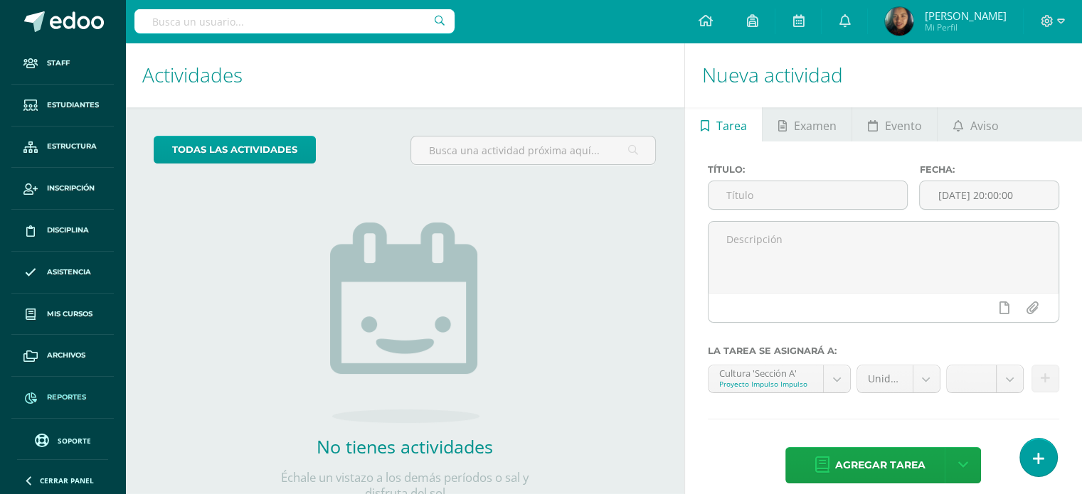
click at [78, 403] on link "Reportes" at bounding box center [62, 398] width 102 height 42
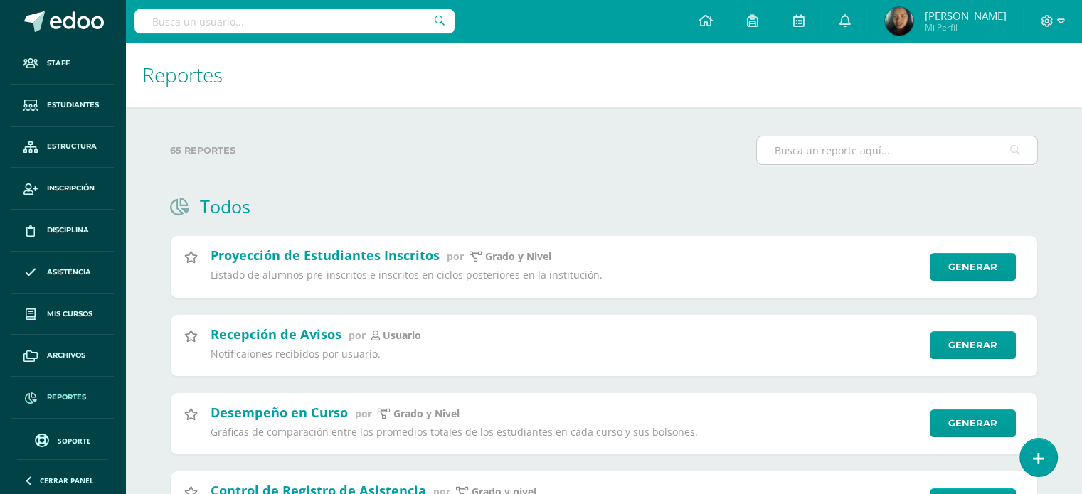
type input "v"
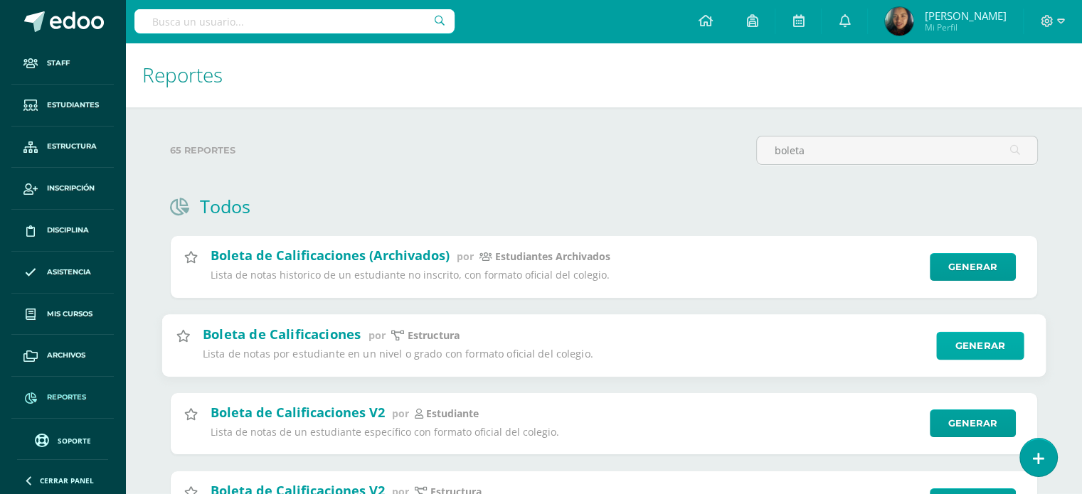
type input "boleta"
click at [959, 348] on link "Generar" at bounding box center [979, 345] width 87 height 28
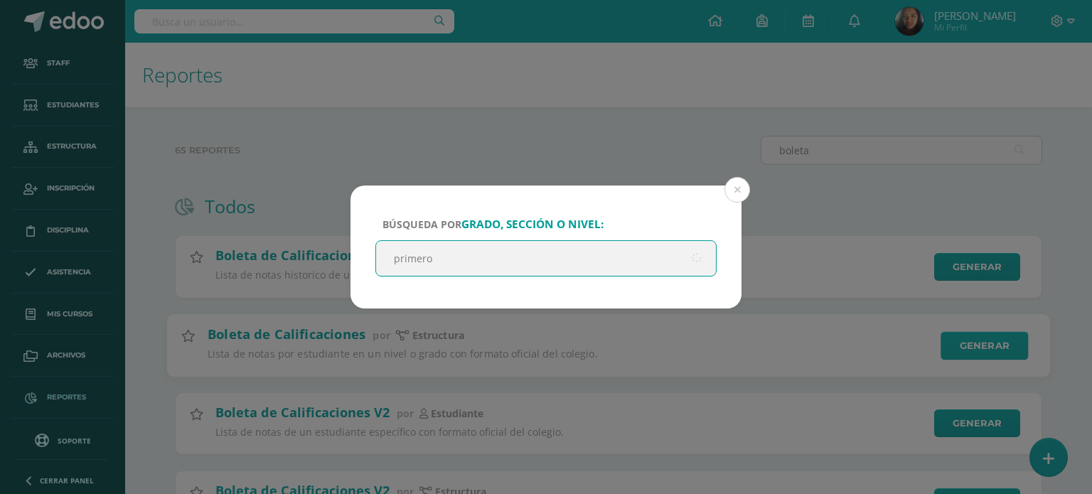
type input "primero"
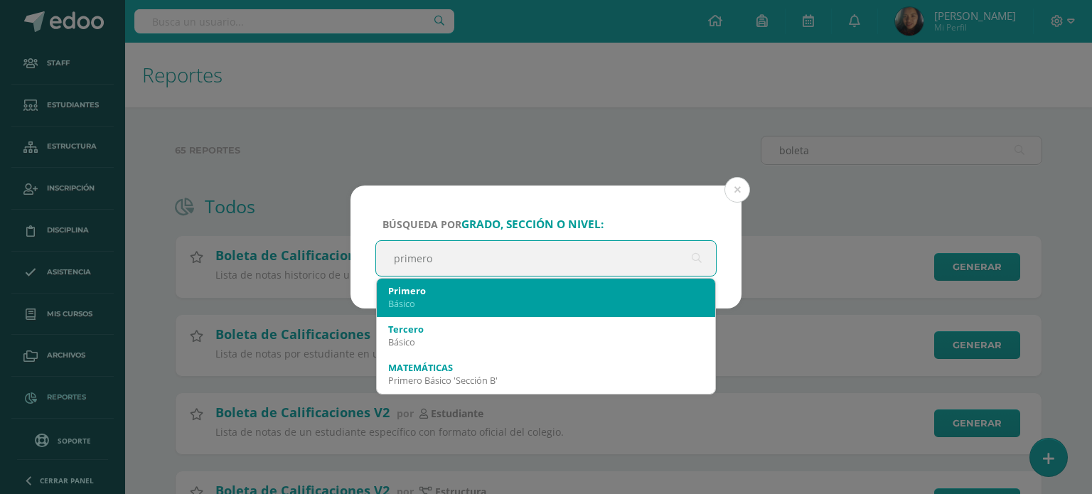
click at [599, 302] on div "Básico" at bounding box center [546, 303] width 316 height 13
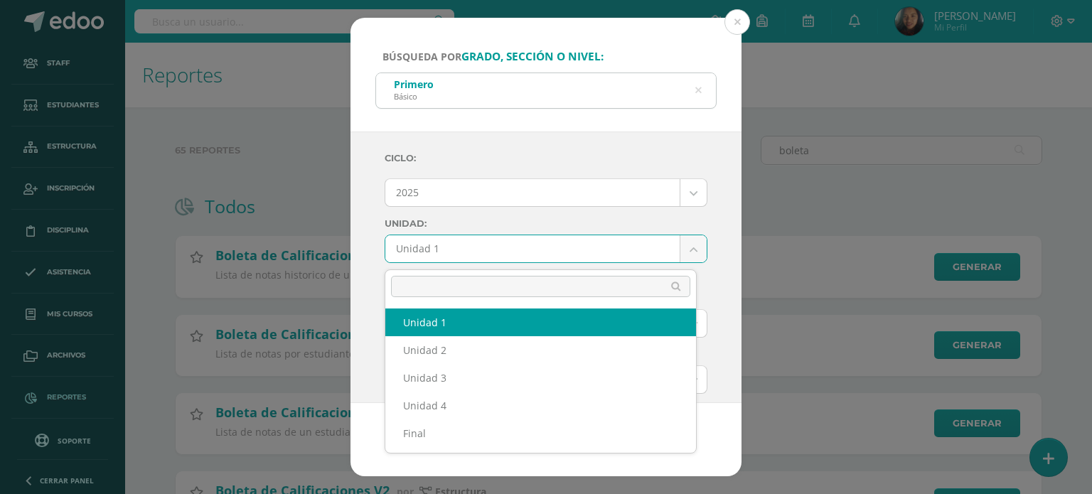
click at [680, 255] on body "Búsqueda por grado, sección o nivel: Primero Básico primero Ciclo: 2025 2025 20…" at bounding box center [546, 328] width 1092 height 656
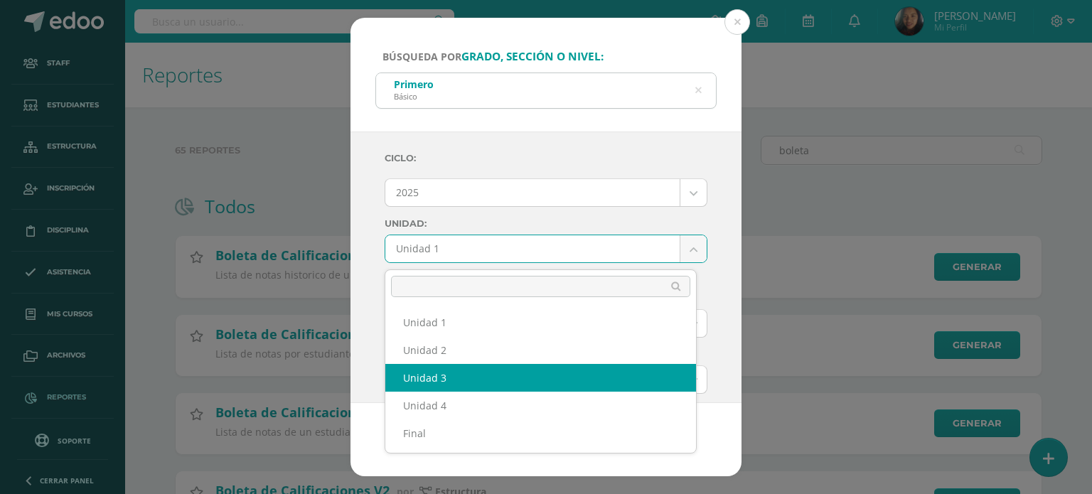
select select "Unidad 3"
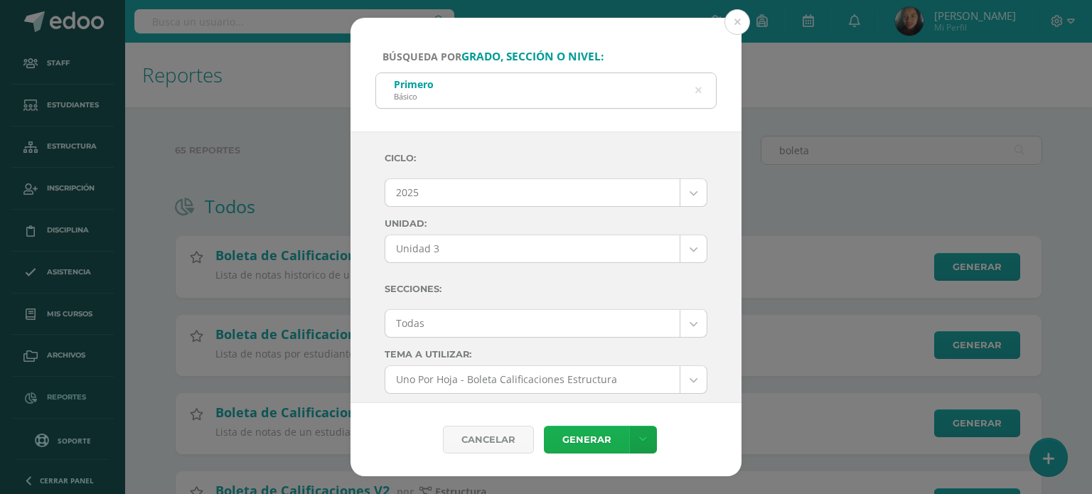
click at [580, 443] on link "Generar" at bounding box center [586, 440] width 85 height 28
click at [700, 85] on icon at bounding box center [698, 91] width 30 height 30
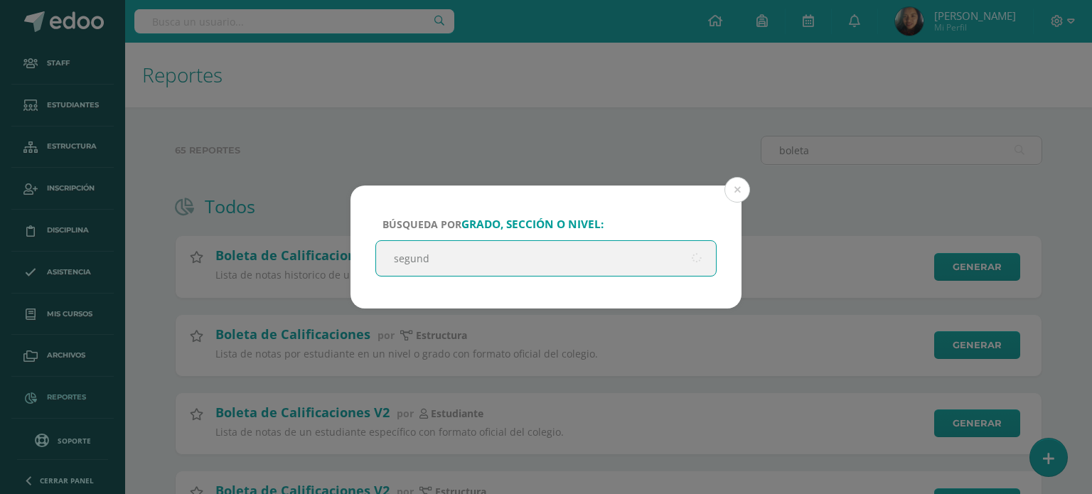
type input "segundo"
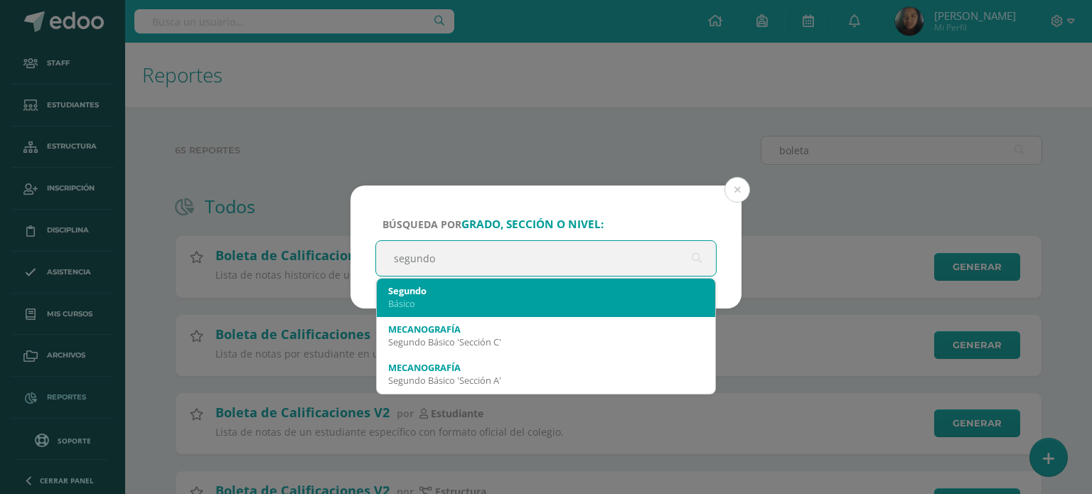
click at [484, 304] on div "Básico" at bounding box center [546, 303] width 316 height 13
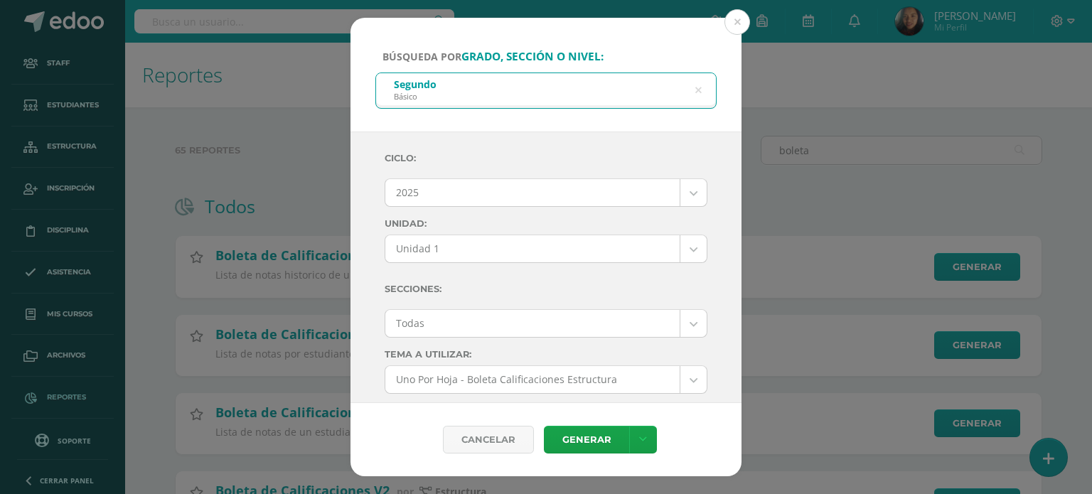
click at [677, 254] on body "Búsqueda por grado, sección o nivel: Segundo Básico segundo Ciclo: 2025 2025 20…" at bounding box center [546, 328] width 1092 height 656
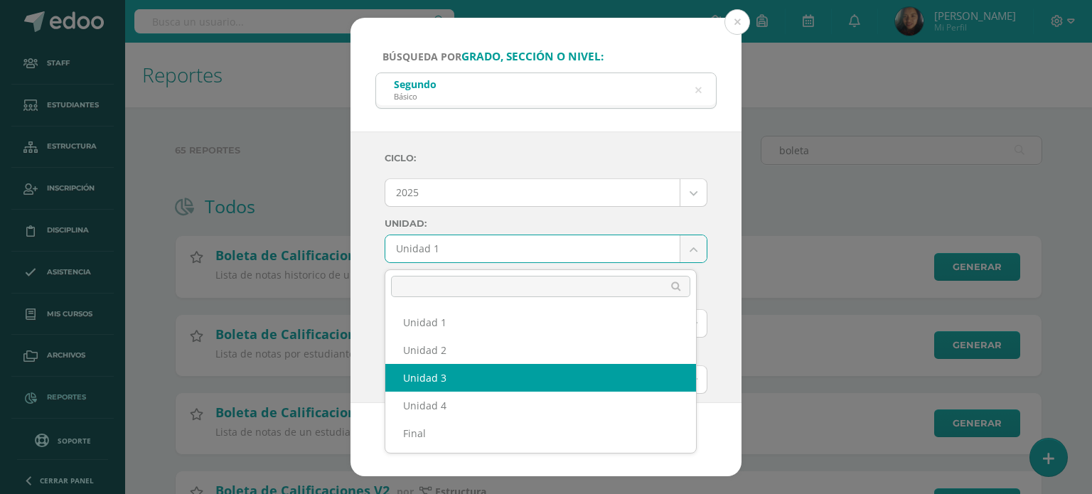
select select "Unidad 3"
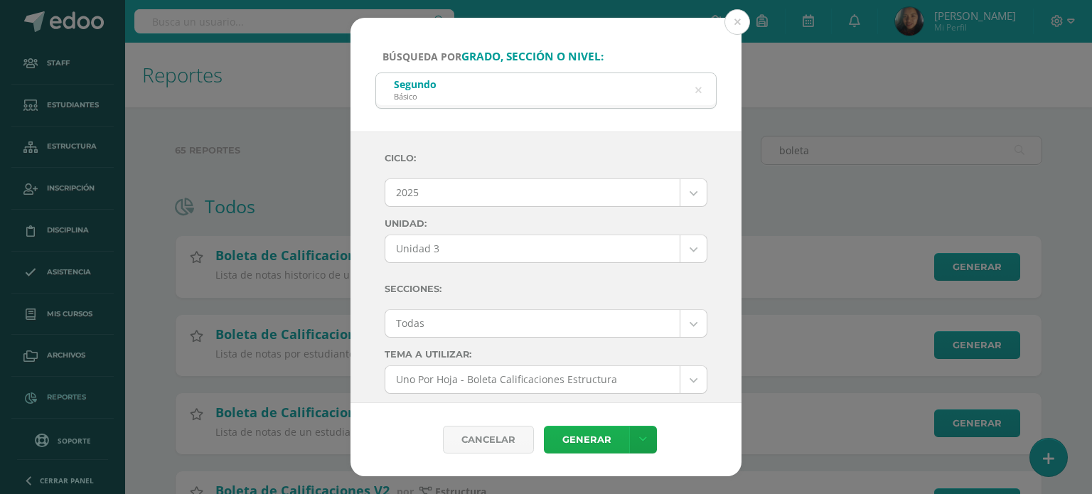
click at [599, 436] on link "Generar" at bounding box center [586, 440] width 85 height 28
click at [698, 93] on icon at bounding box center [698, 91] width 6 height 36
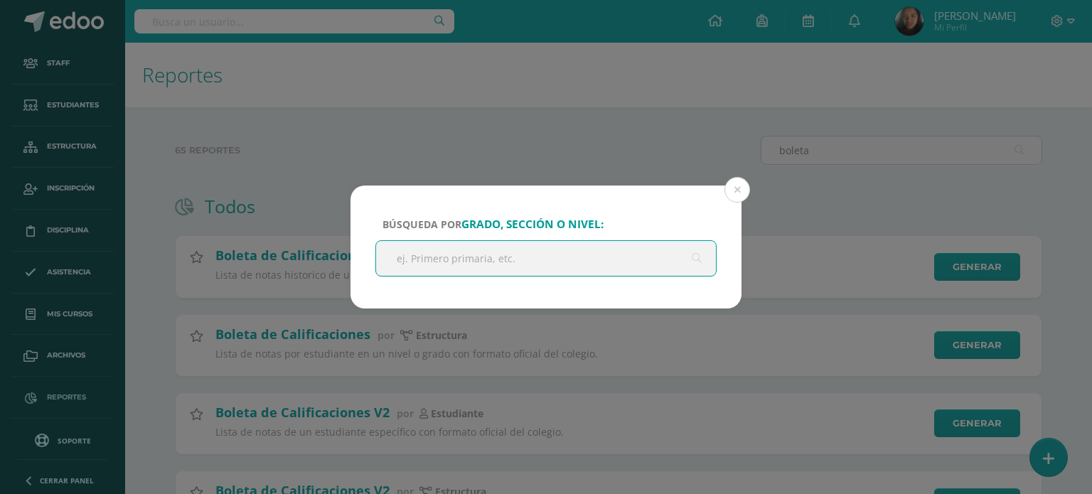
click at [529, 270] on input "text" at bounding box center [546, 258] width 340 height 35
type input "tercero"
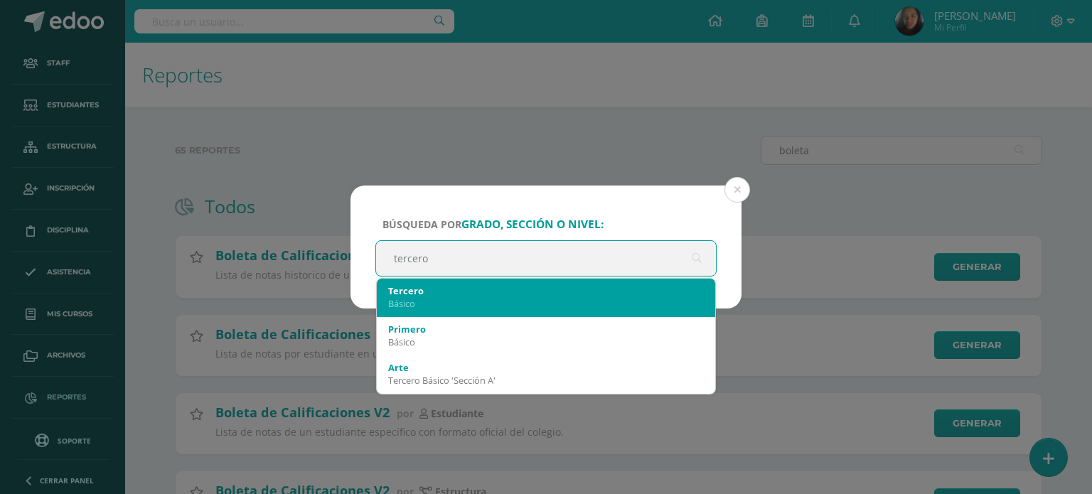
click at [561, 289] on div "Tercero" at bounding box center [546, 290] width 316 height 13
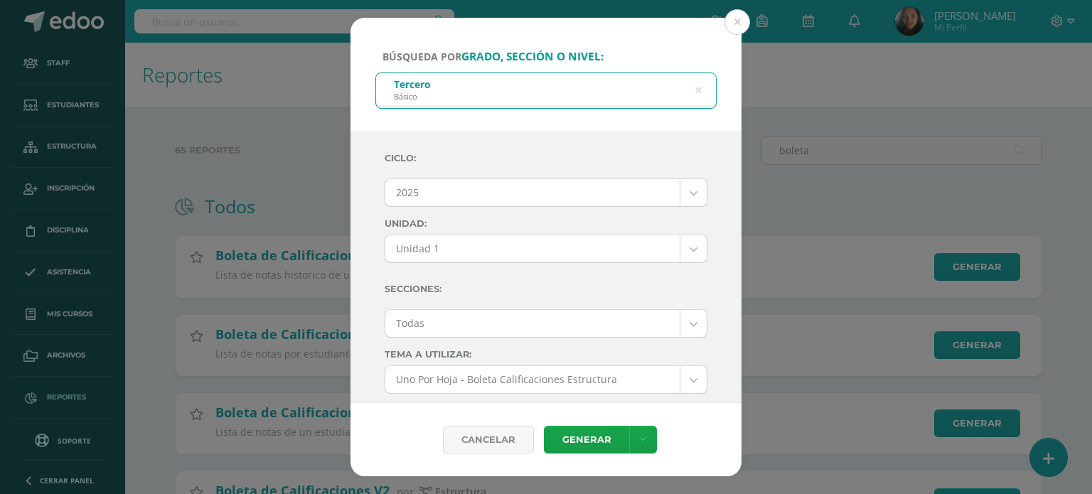
click at [686, 247] on body "Búsqueda por grado, sección o nivel: Tercero Básico tercero Ciclo: 2025 2025 20…" at bounding box center [546, 328] width 1092 height 656
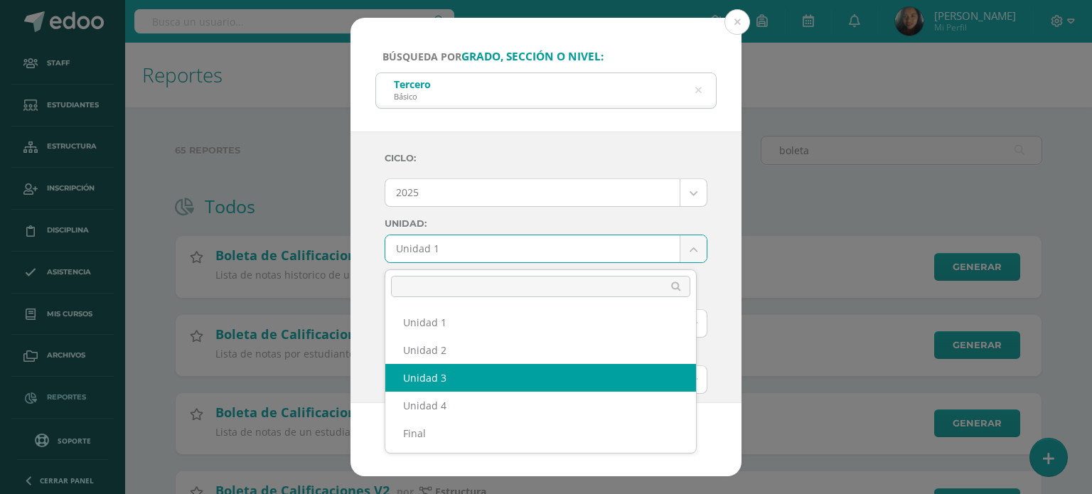
select select "Unidad 3"
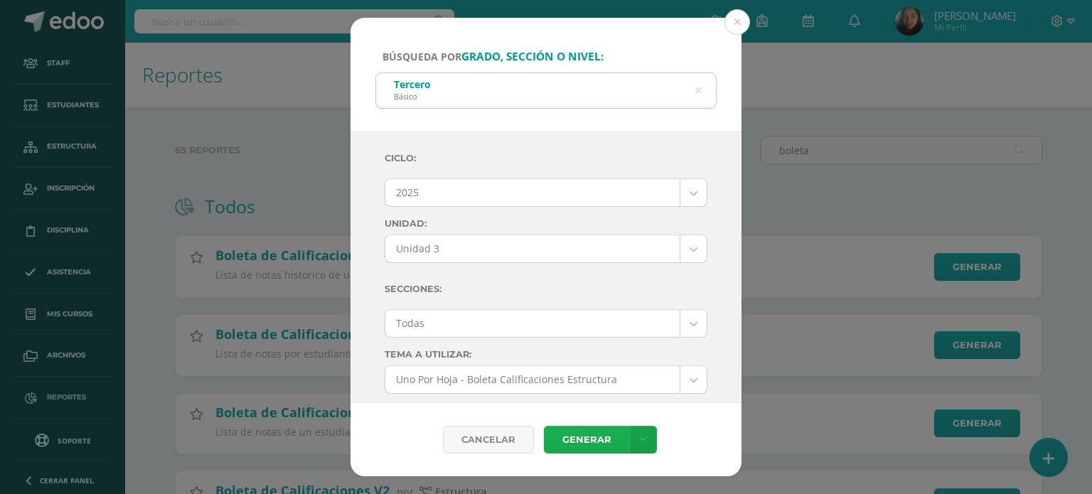
click at [606, 441] on link "Generar" at bounding box center [586, 440] width 85 height 28
click at [703, 92] on div "Tercero Básico" at bounding box center [546, 89] width 340 height 32
click at [699, 90] on icon at bounding box center [698, 91] width 6 height 36
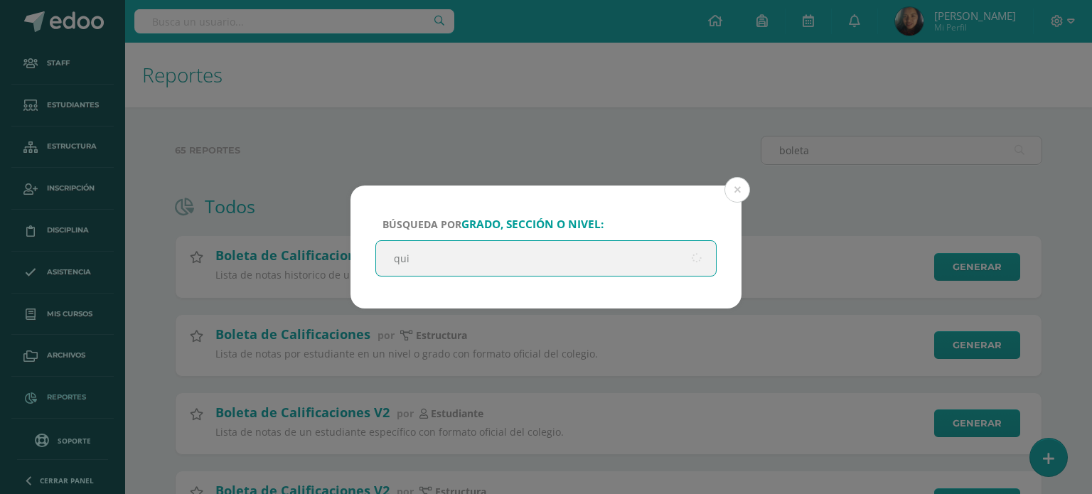
type input "quin"
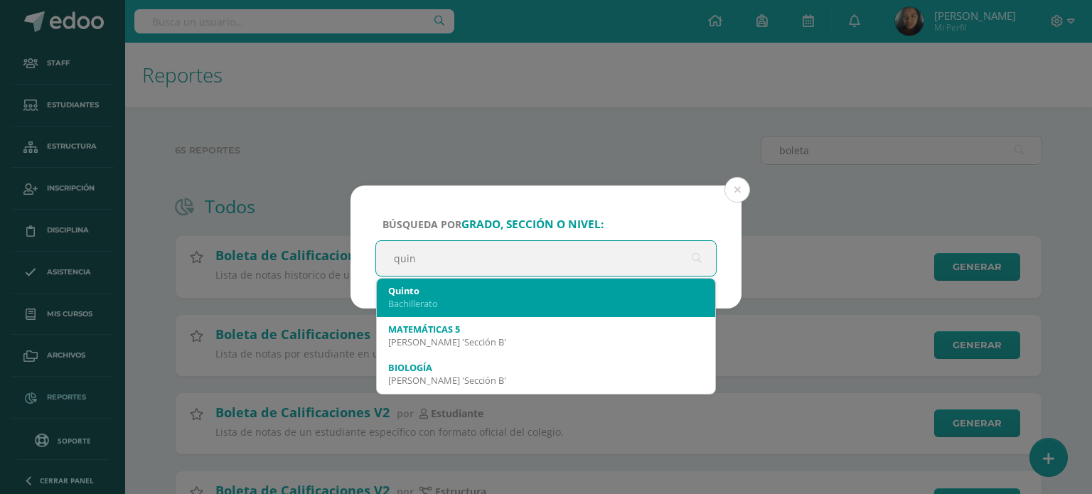
click at [567, 303] on div "Bachillerato" at bounding box center [546, 303] width 316 height 13
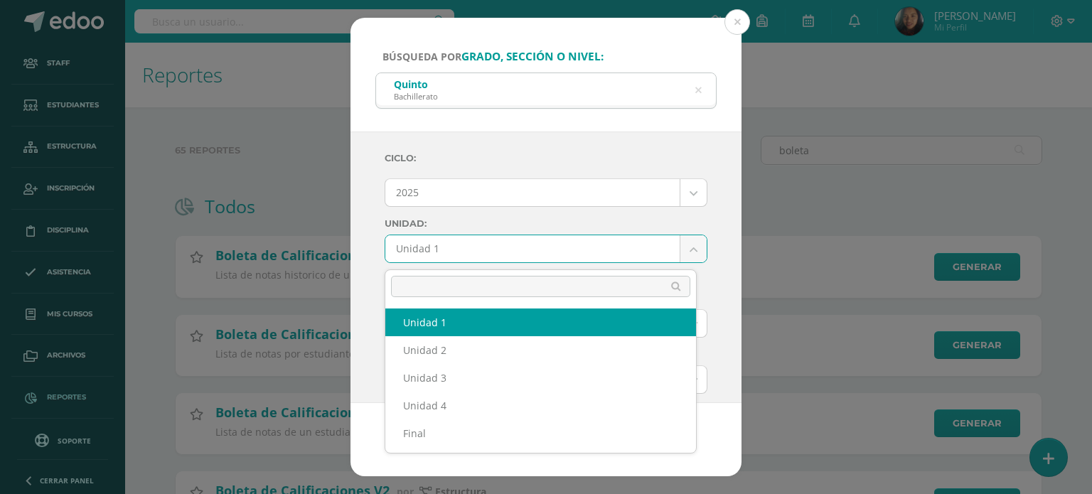
click at [681, 258] on body "Búsqueda por grado, sección o nivel: [PERSON_NAME] quin Ciclo: 2025 2025 2024 2…" at bounding box center [546, 328] width 1092 height 656
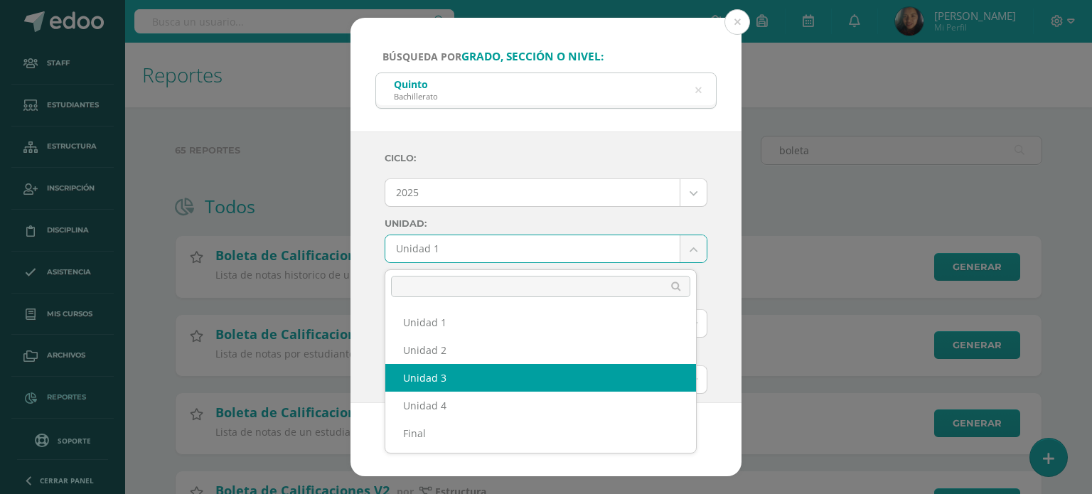
select select "Unidad 3"
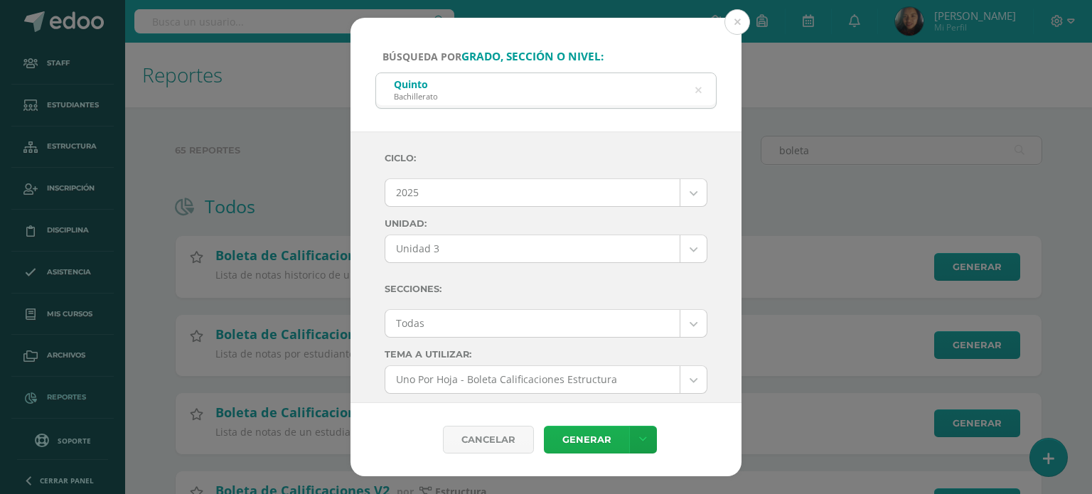
click at [588, 430] on link "Generar" at bounding box center [586, 440] width 85 height 28
click at [740, 21] on button at bounding box center [738, 22] width 26 height 26
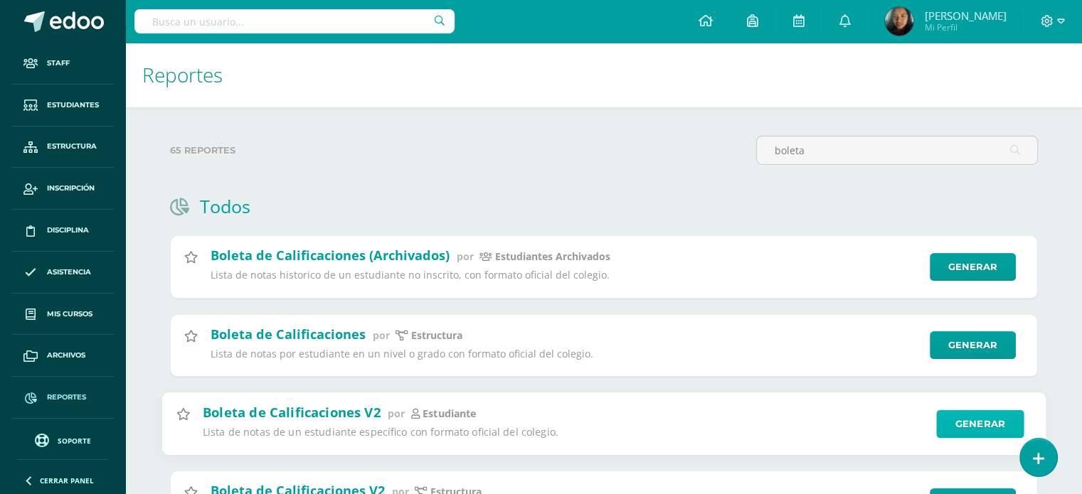
click at [970, 426] on link "Generar" at bounding box center [979, 424] width 87 height 28
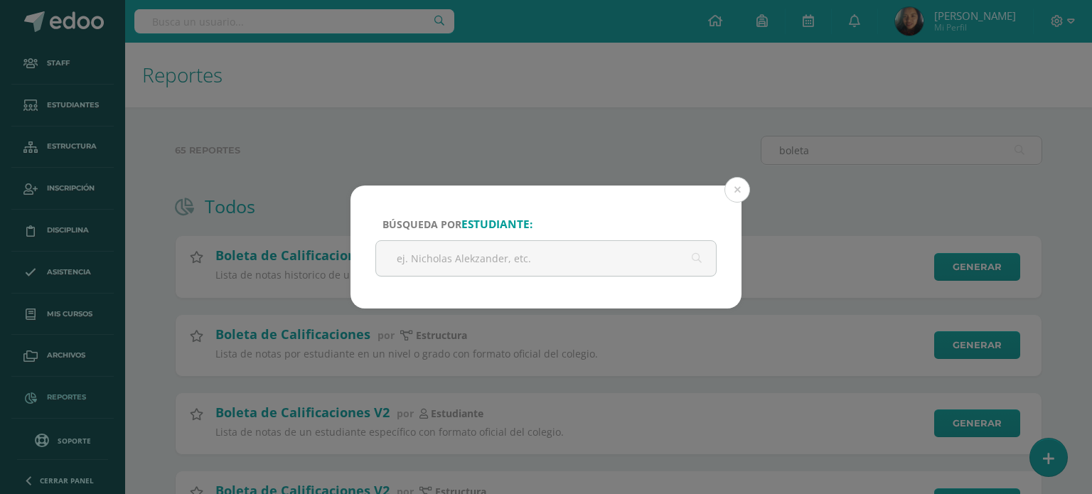
drag, startPoint x: 738, startPoint y: 184, endPoint x: 647, endPoint y: 132, distance: 104.8
click at [647, 132] on div "Búsqueda por estudiante: Cancelar Generar Descargar como HTML Descargar como PD…" at bounding box center [546, 247] width 1092 height 494
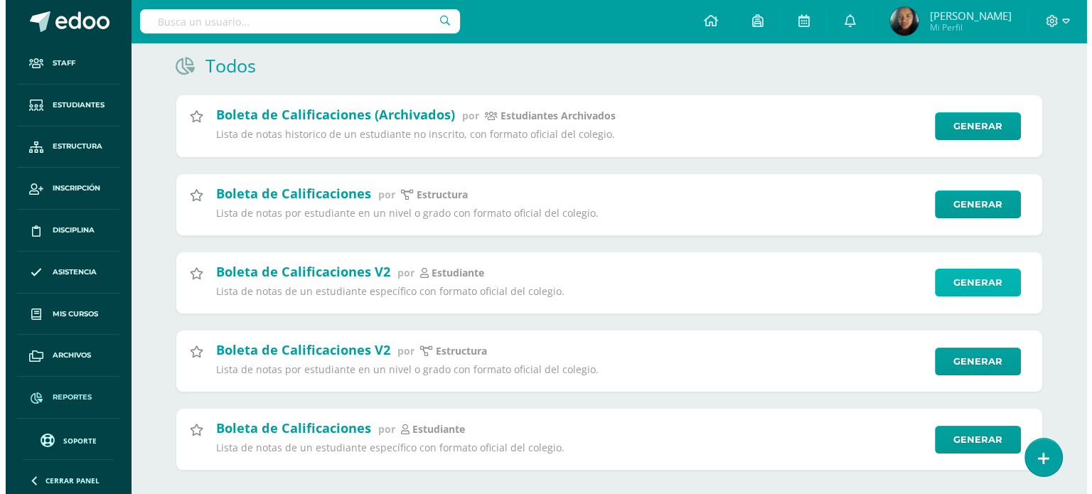
scroll to position [176, 0]
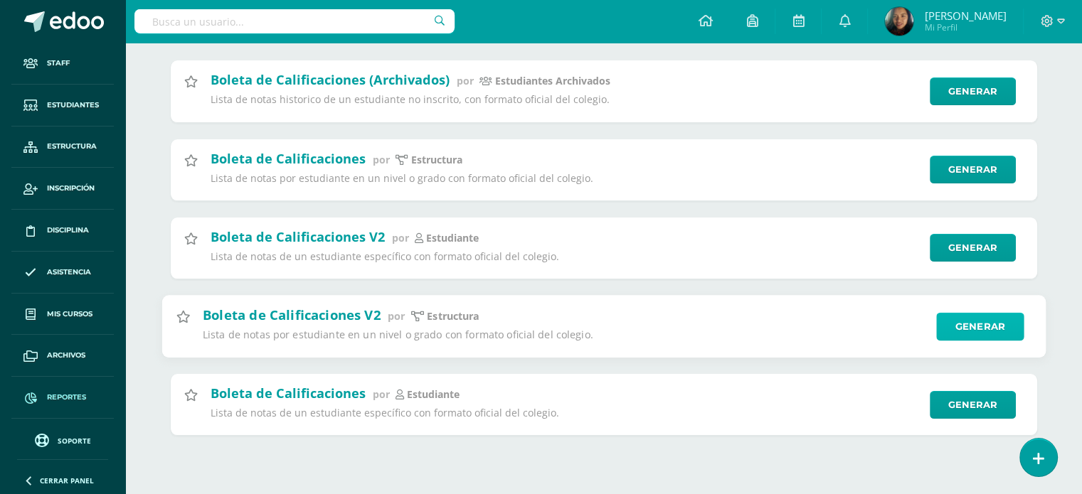
click at [963, 332] on link "Generar" at bounding box center [979, 326] width 87 height 28
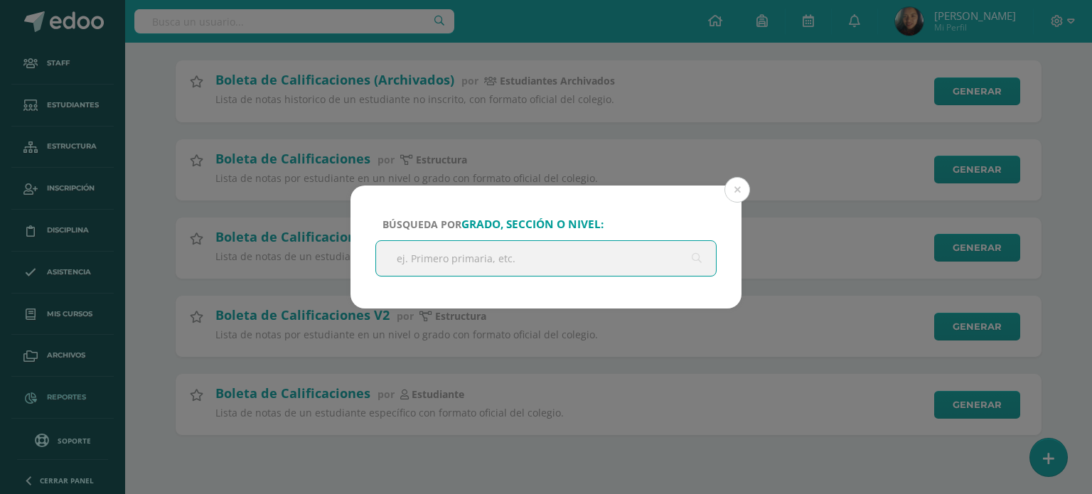
click at [517, 252] on input "text" at bounding box center [546, 258] width 340 height 35
type input "primero"
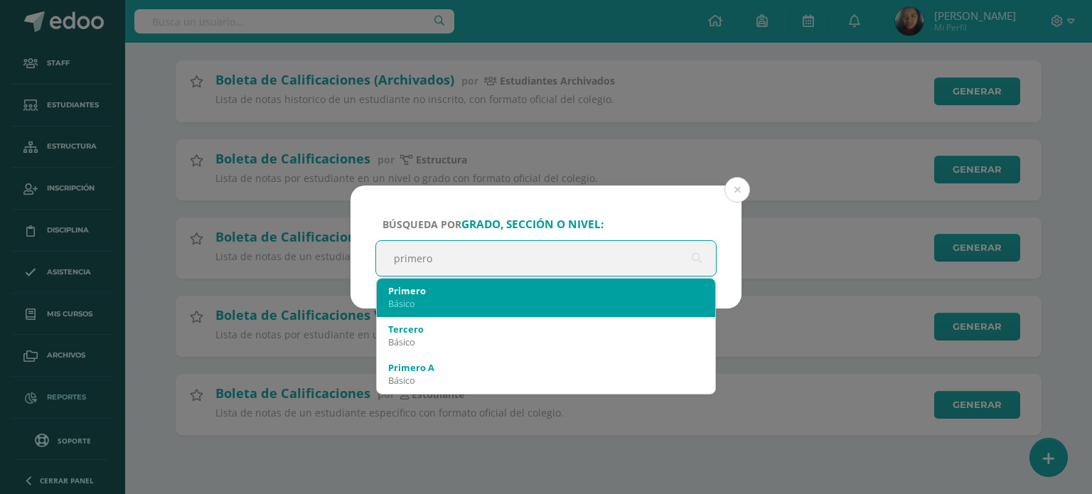
click at [513, 301] on div "Básico" at bounding box center [546, 303] width 316 height 13
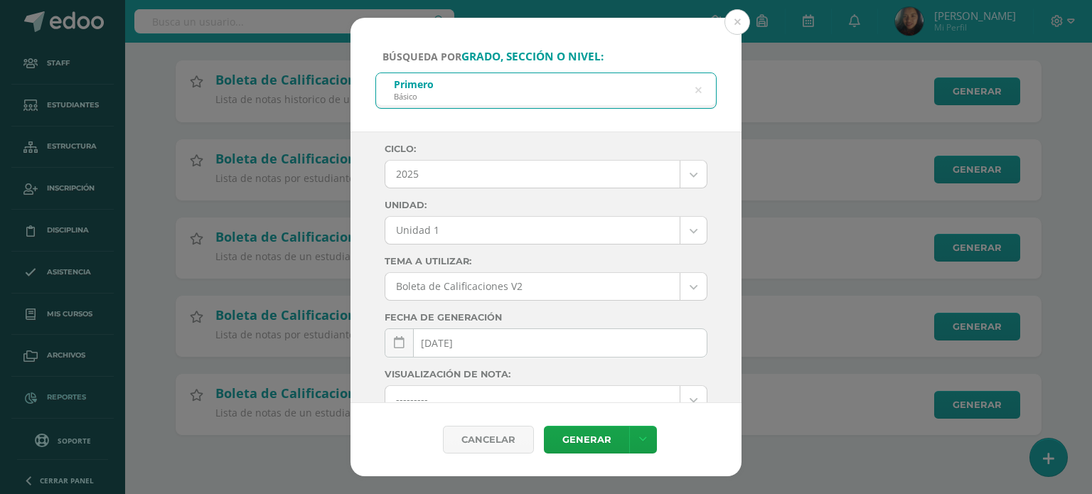
click at [684, 242] on body "Búsqueda por grado, sección o nivel: Primero Básico primero Ciclo: 2025 2025 20…" at bounding box center [546, 152] width 1092 height 656
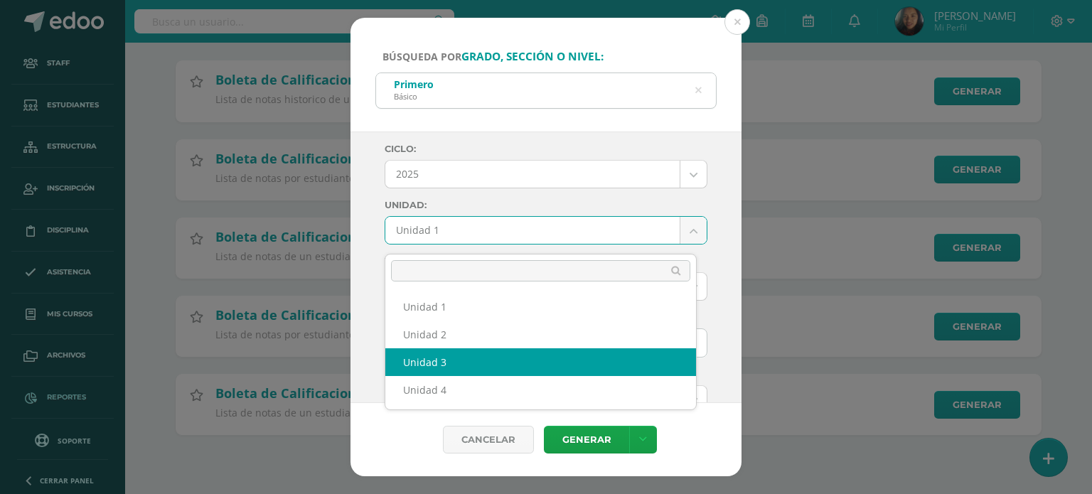
select select "Unidad 3"
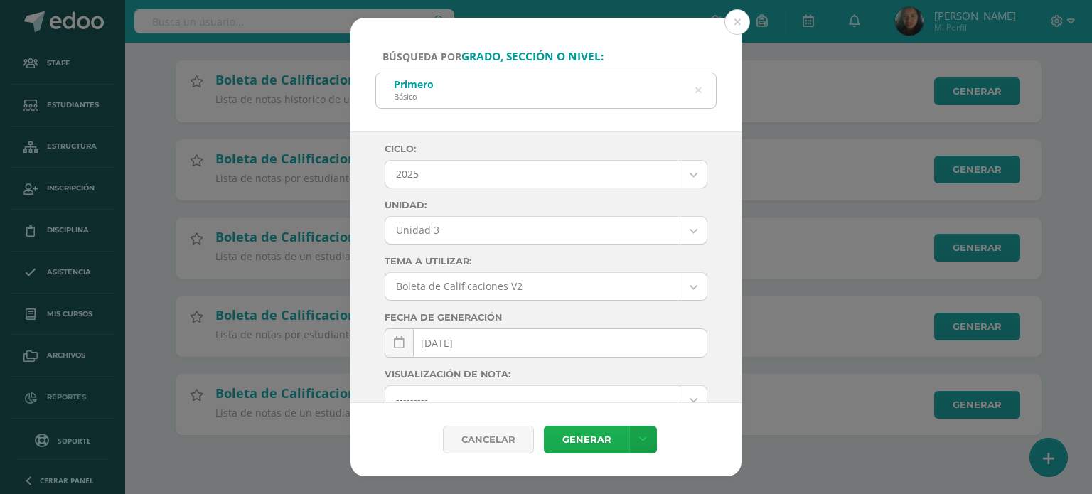
click at [580, 435] on link "Generar" at bounding box center [586, 440] width 85 height 28
click at [700, 96] on icon at bounding box center [698, 91] width 6 height 36
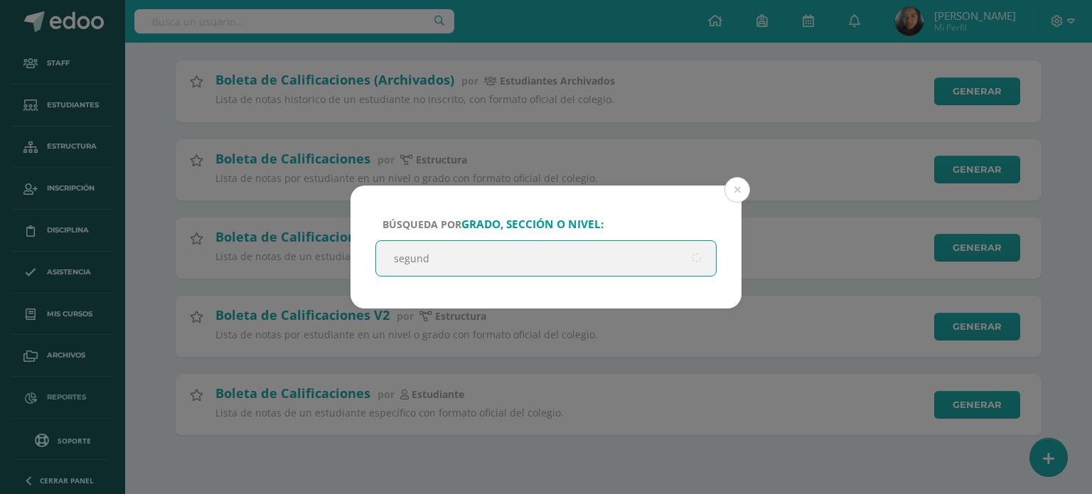
type input "segundo"
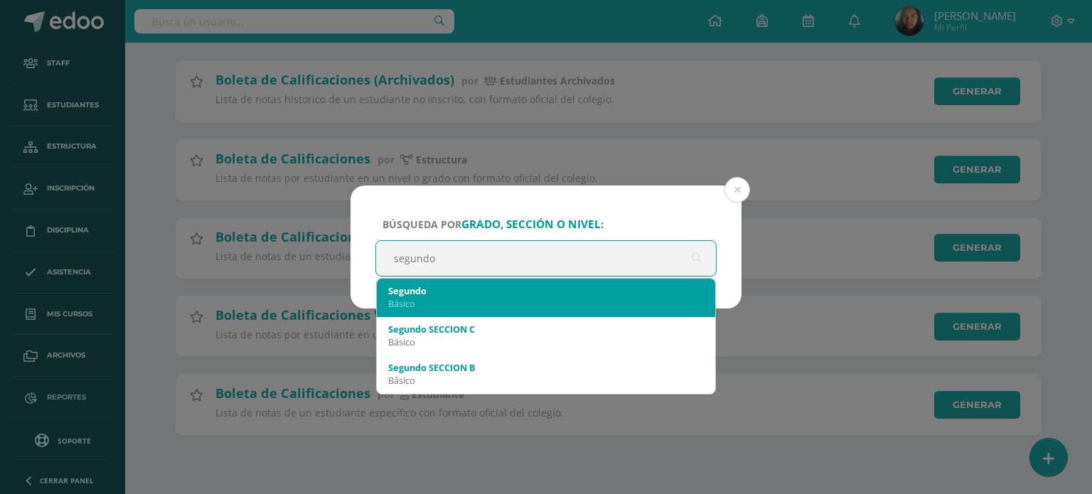
click at [599, 309] on div "Segundo Básico" at bounding box center [546, 297] width 316 height 37
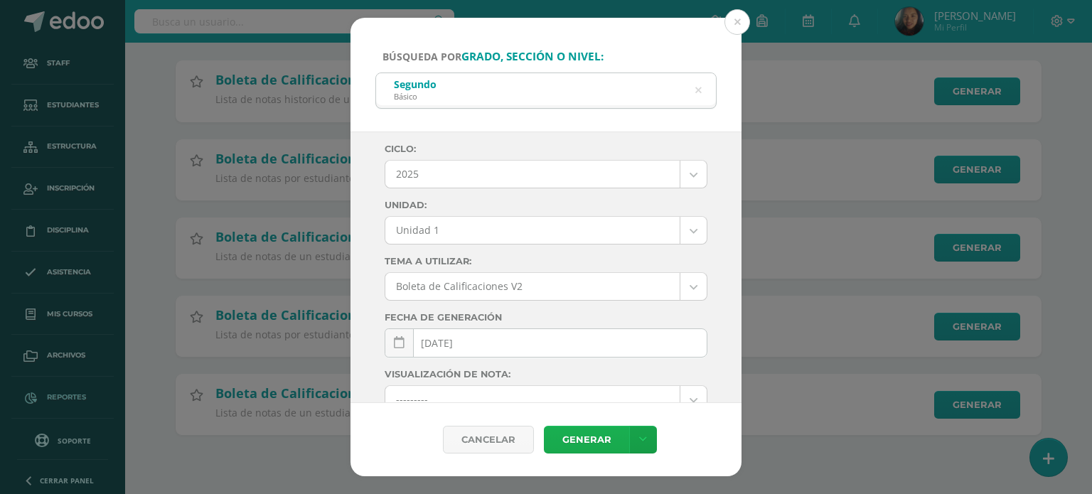
click at [593, 447] on link "Generar" at bounding box center [586, 440] width 85 height 28
click at [704, 94] on div "Segundo Básico" at bounding box center [546, 89] width 340 height 32
click at [699, 89] on icon at bounding box center [698, 91] width 6 height 36
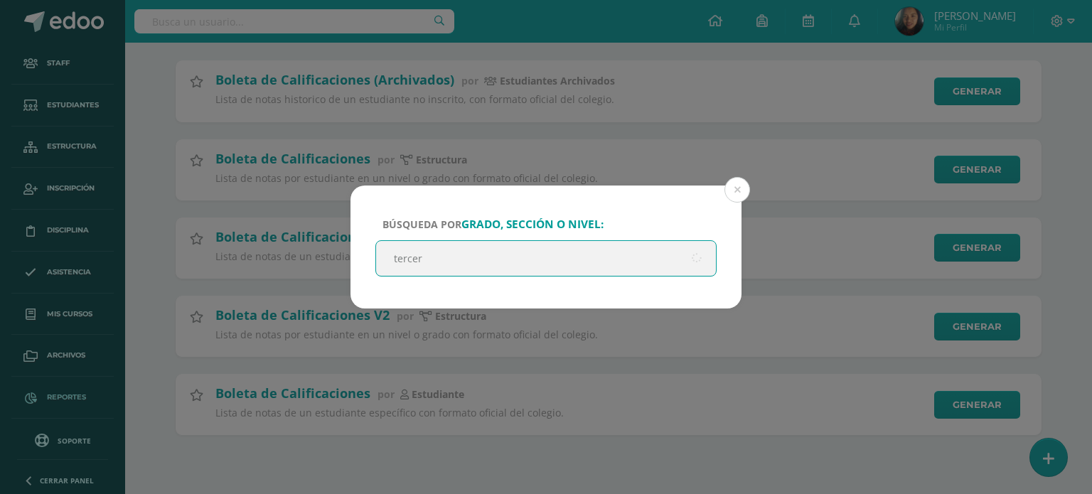
type input "tercero"
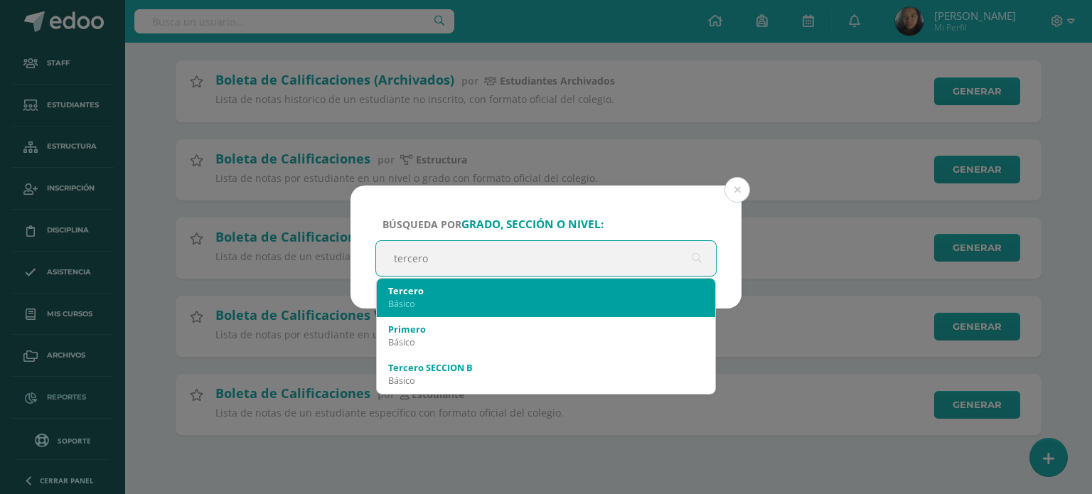
click at [611, 298] on div "Básico" at bounding box center [546, 303] width 316 height 13
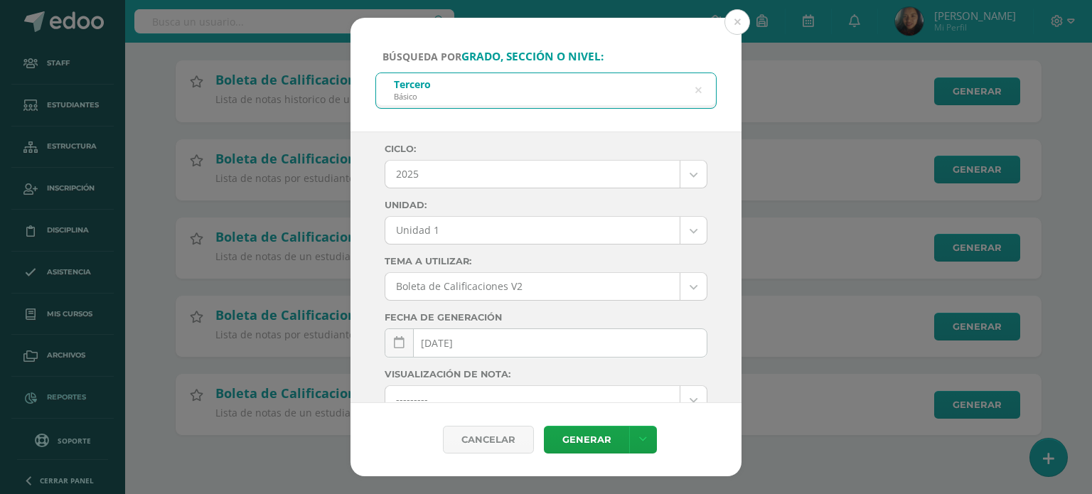
click at [680, 238] on body "Búsqueda por grado, sección o nivel: Tercero Básico tercero Ciclo: 2025 2025 20…" at bounding box center [546, 152] width 1092 height 656
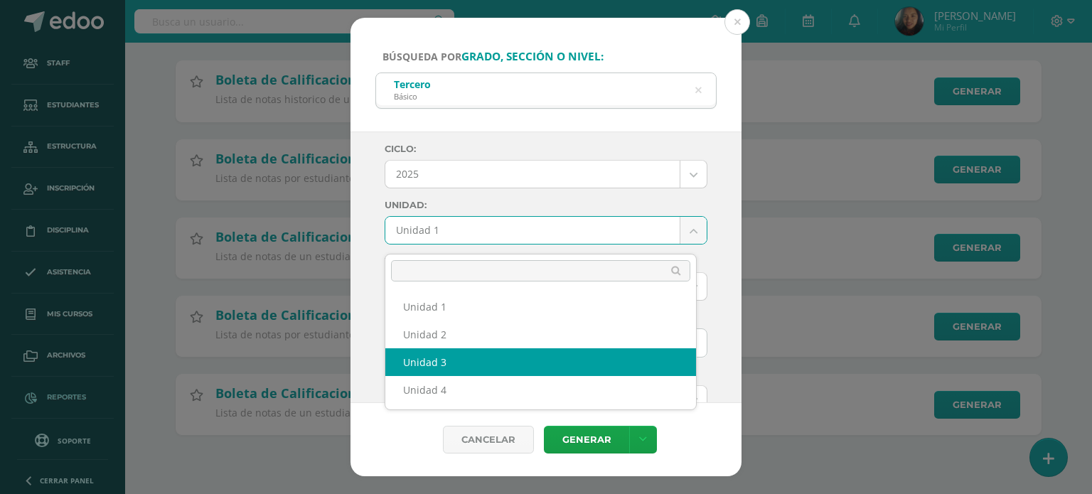
select select "Unidad 3"
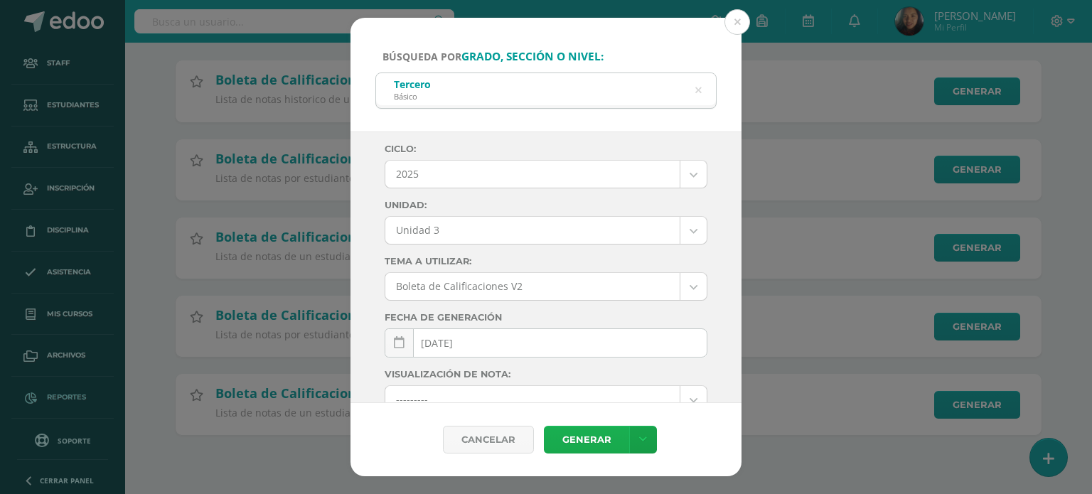
click at [586, 439] on link "Generar" at bounding box center [586, 440] width 85 height 28
drag, startPoint x: 703, startPoint y: 84, endPoint x: 698, endPoint y: 90, distance: 8.1
click at [698, 90] on div "Tercero Básico tercero" at bounding box center [545, 91] width 341 height 36
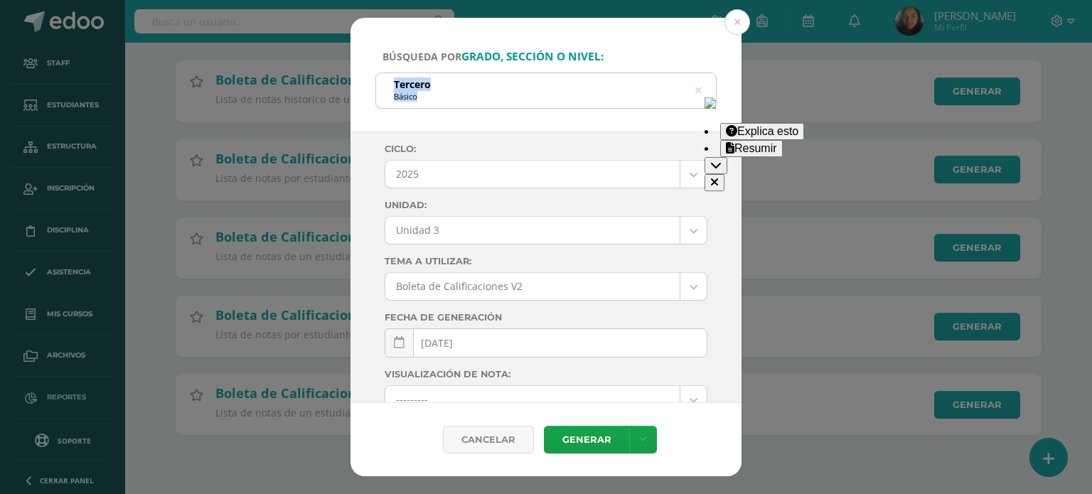
click at [698, 90] on icon at bounding box center [698, 91] width 6 height 36
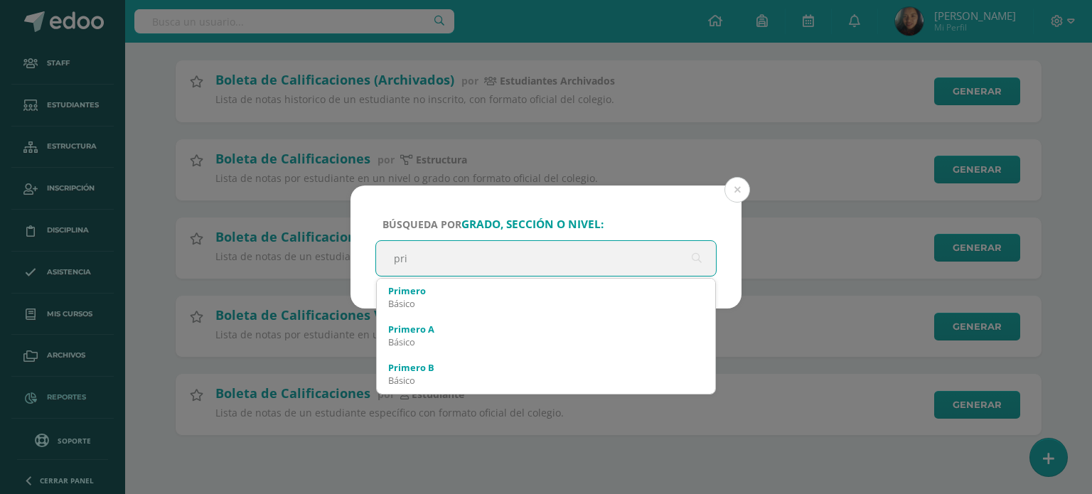
type input "prim"
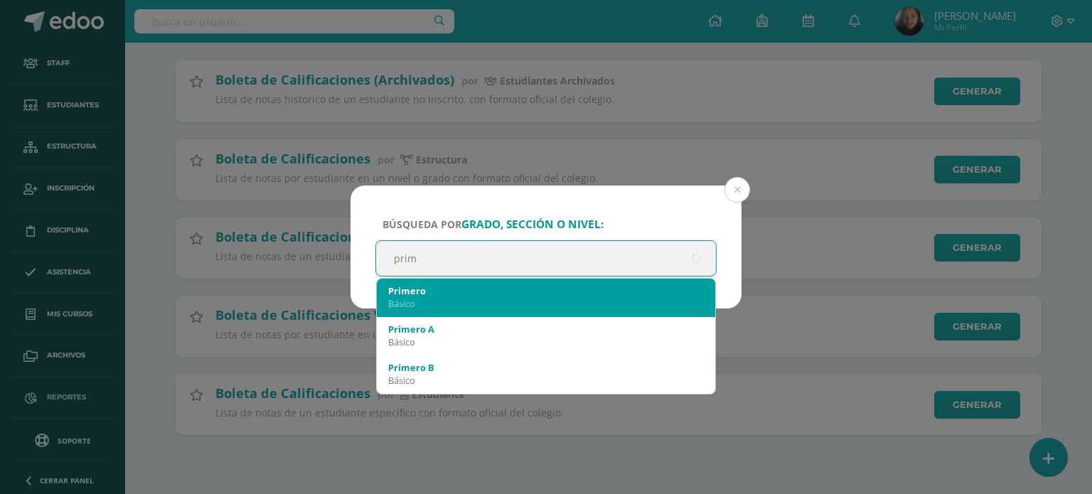
click at [595, 284] on div "Primero" at bounding box center [546, 290] width 316 height 13
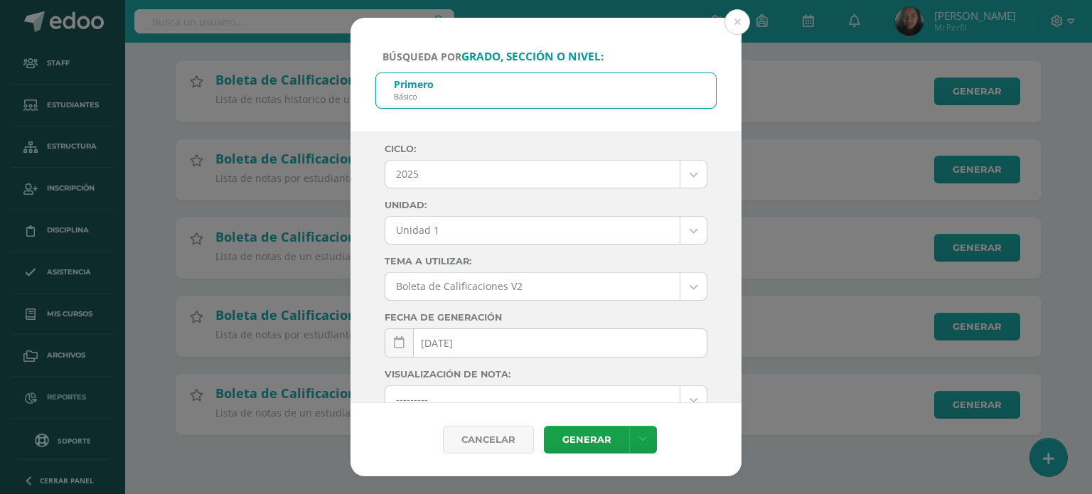
click at [688, 238] on body "Búsqueda por grado, sección o nivel: Primero Básico pri Ciclo: 2025 2025 2024 2…" at bounding box center [546, 152] width 1092 height 656
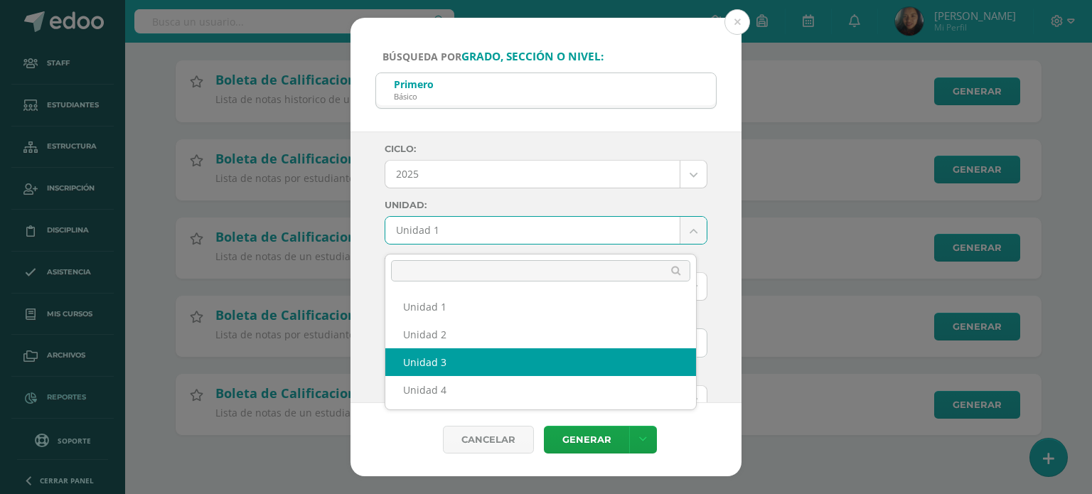
select select "Unidad 3"
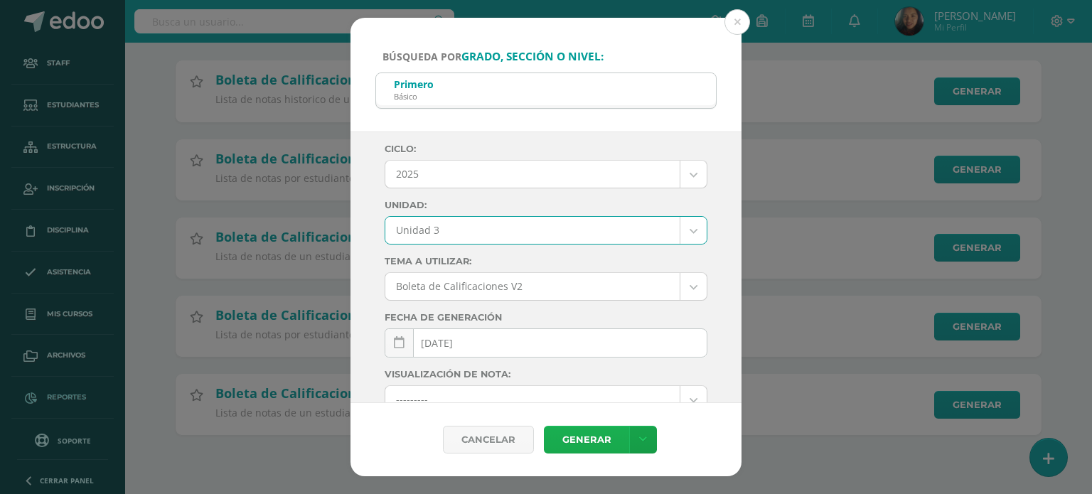
click at [582, 434] on link "Generar" at bounding box center [586, 440] width 85 height 28
click at [651, 85] on div "Primero Básico" at bounding box center [546, 89] width 340 height 32
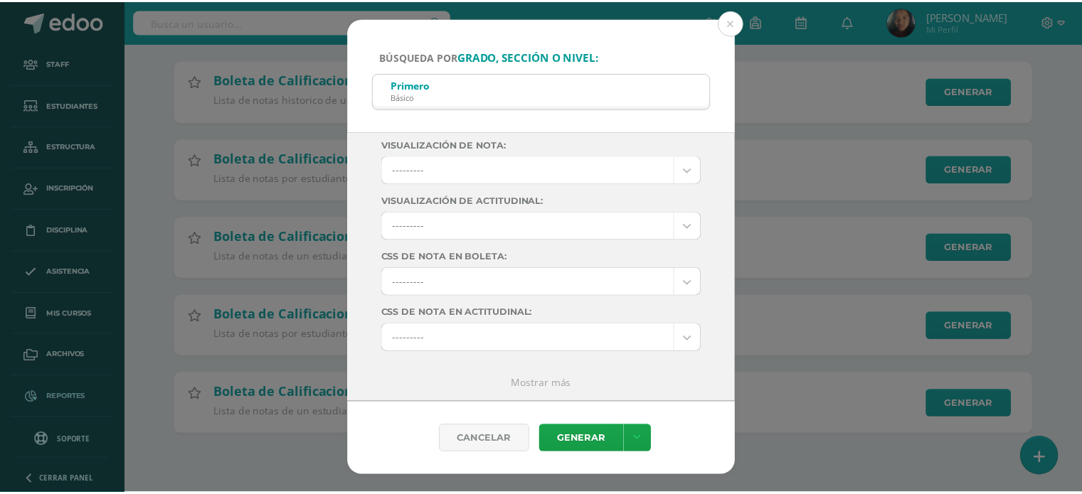
scroll to position [0, 0]
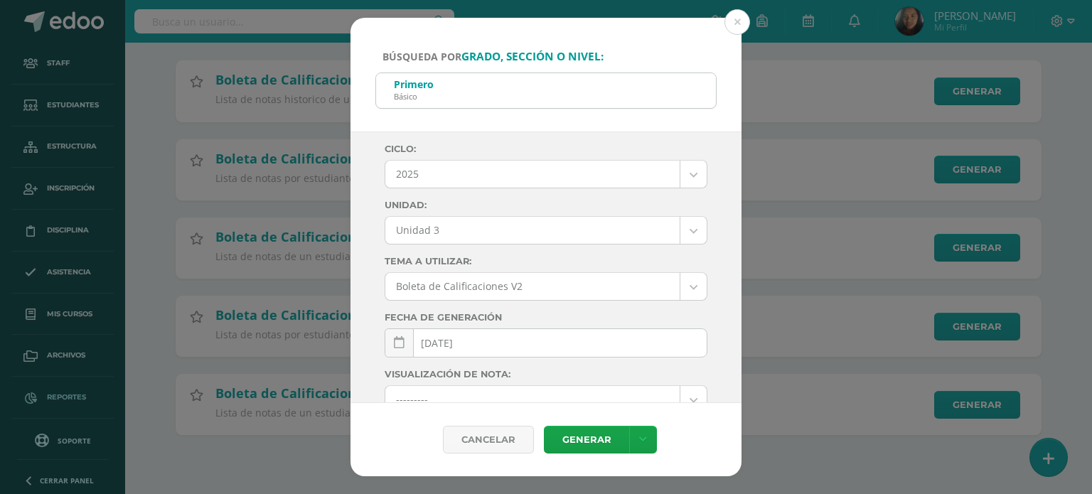
click at [657, 99] on div "Primero Básico" at bounding box center [546, 89] width 340 height 32
click at [750, 21] on button at bounding box center [738, 22] width 26 height 26
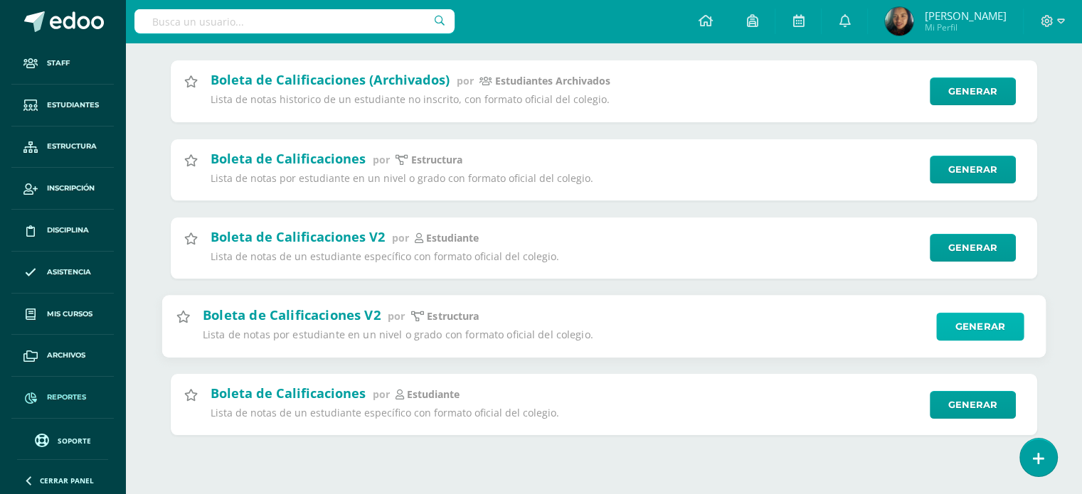
click at [955, 341] on link "Generar" at bounding box center [979, 326] width 87 height 28
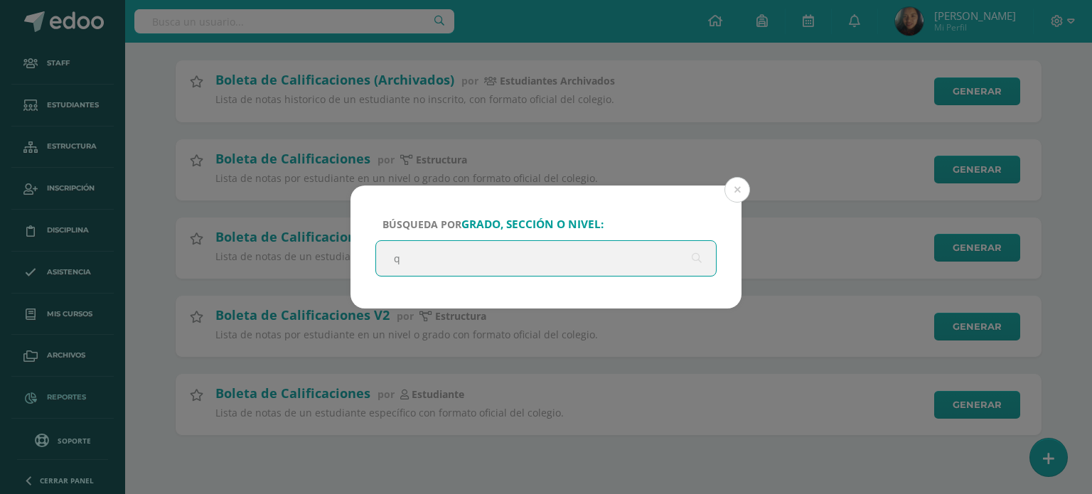
click at [503, 247] on input "q" at bounding box center [546, 258] width 340 height 35
type input "quin"
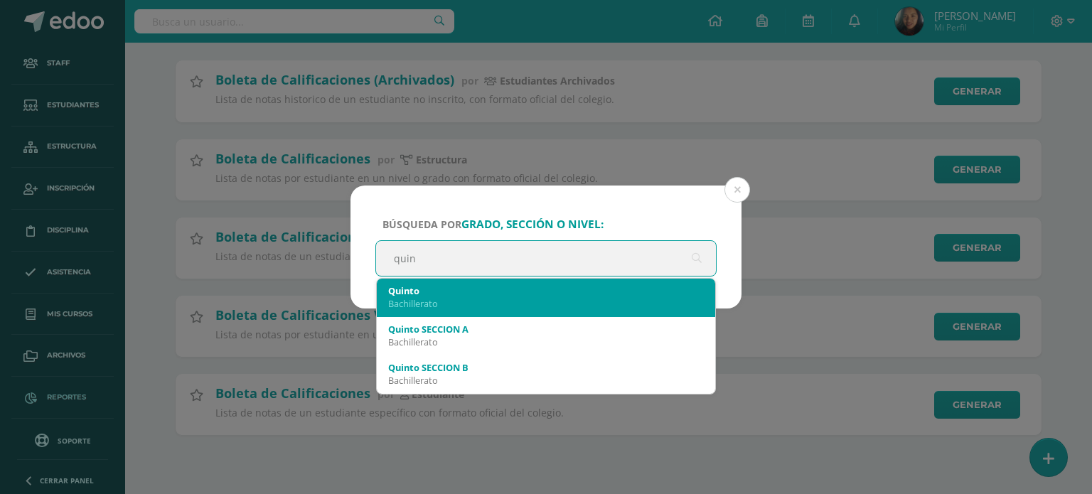
click at [481, 312] on div "[PERSON_NAME]" at bounding box center [546, 297] width 316 height 37
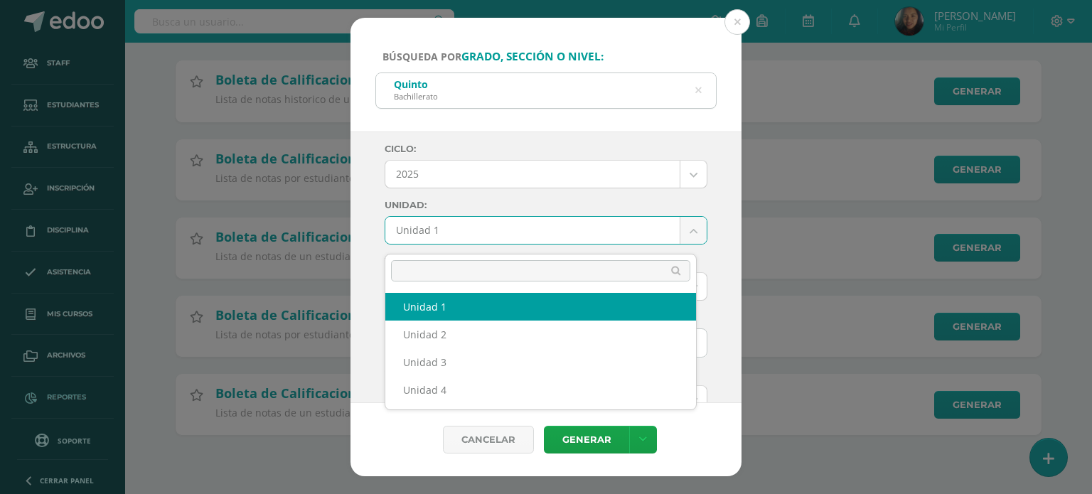
click at [680, 246] on body "Búsqueda por grado, sección o nivel: [PERSON_NAME] quin Ciclo: 2025 2025 2024 2…" at bounding box center [546, 152] width 1092 height 656
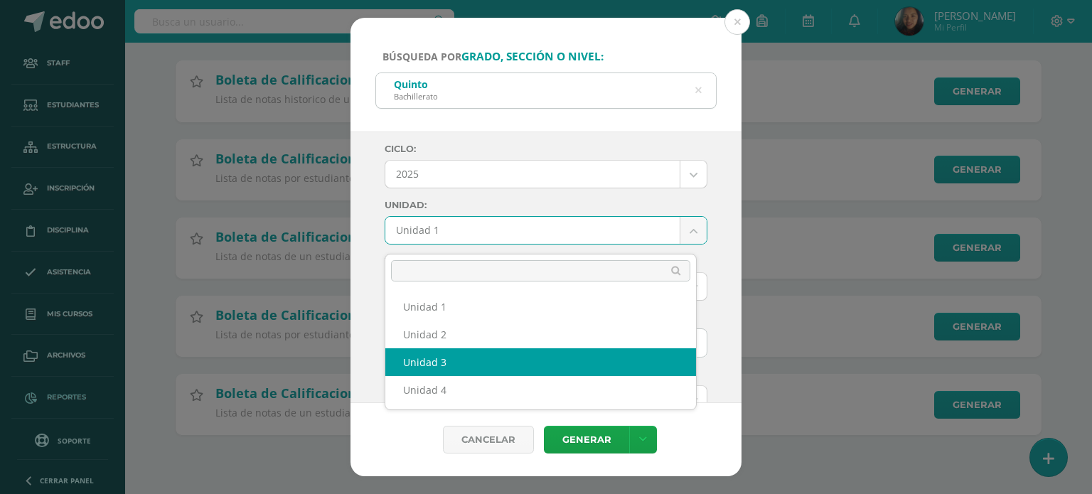
select select "Unidad 3"
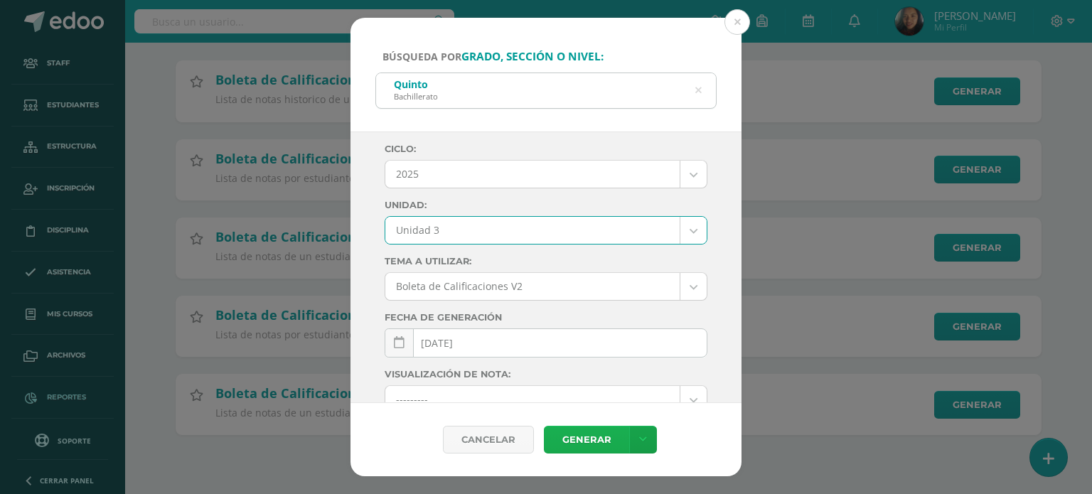
click at [589, 437] on link "Generar" at bounding box center [586, 440] width 85 height 28
click at [700, 90] on icon at bounding box center [698, 91] width 6 height 36
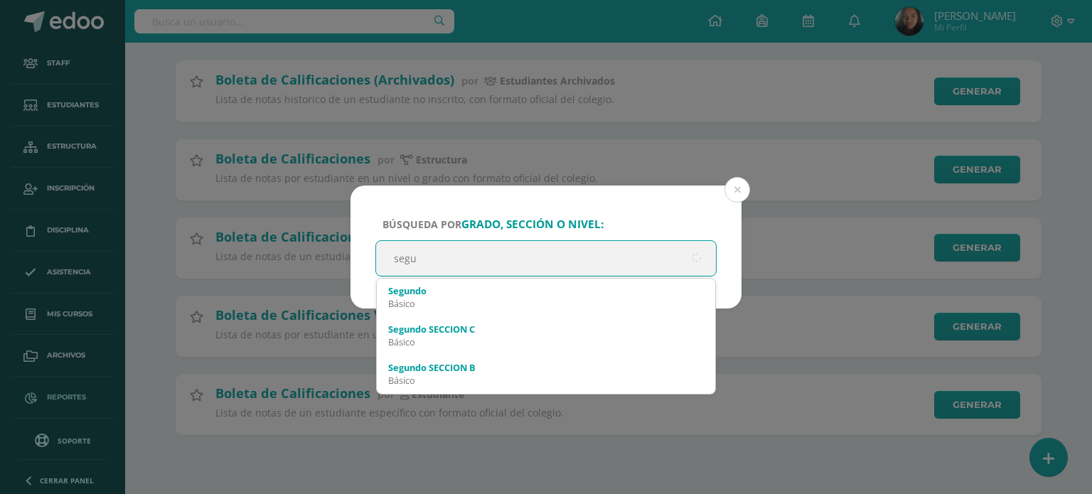
type input "segun"
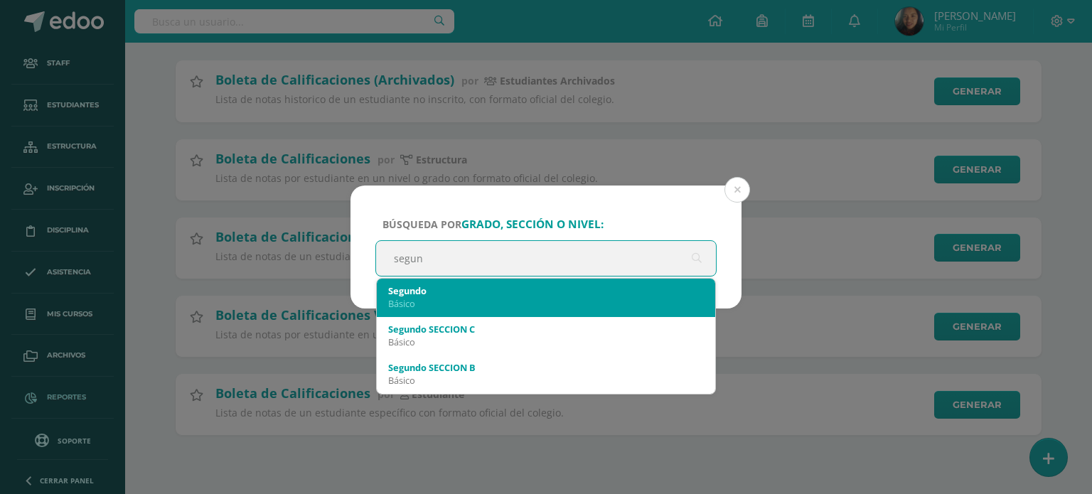
click at [542, 306] on div "Básico" at bounding box center [546, 303] width 316 height 13
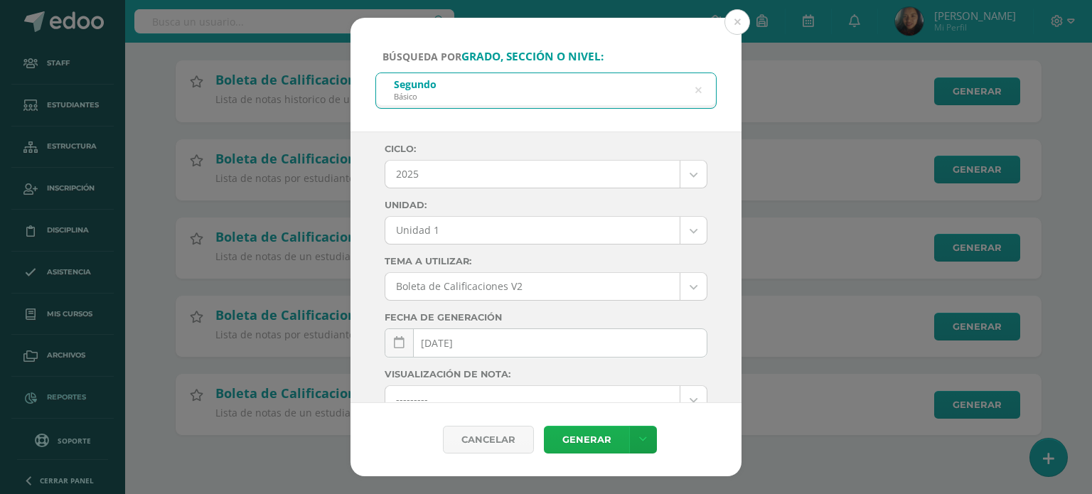
click at [583, 434] on link "Generar" at bounding box center [586, 440] width 85 height 28
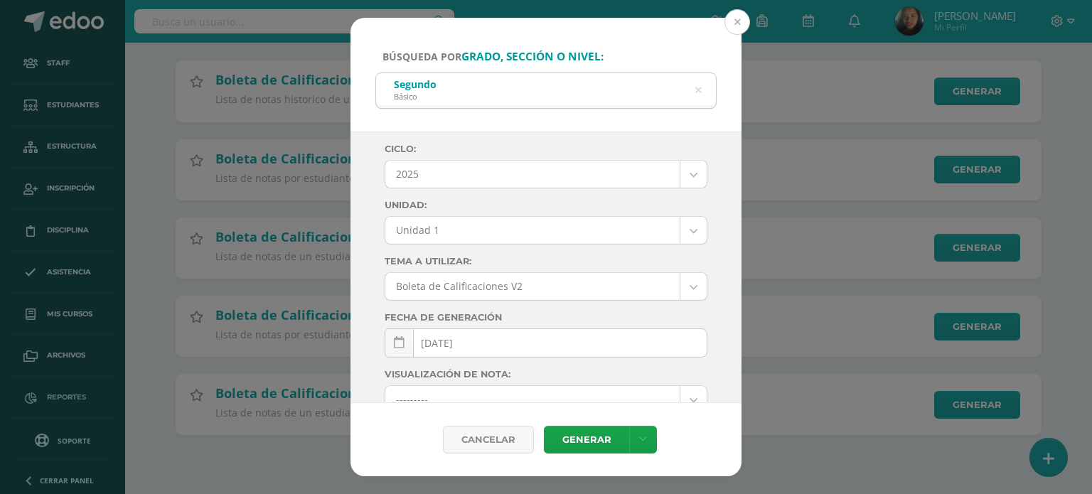
click at [737, 18] on button at bounding box center [738, 22] width 26 height 26
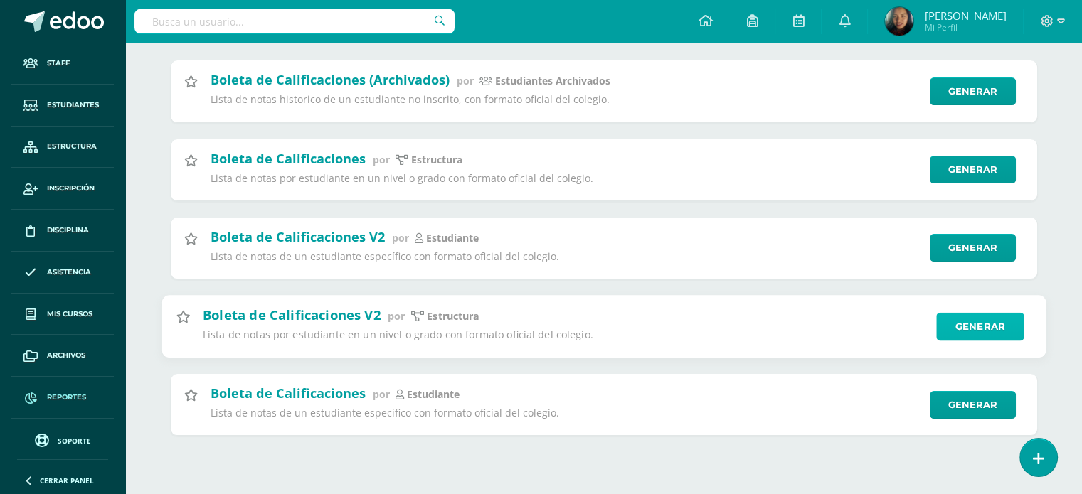
click at [968, 341] on link "Generar" at bounding box center [979, 326] width 87 height 28
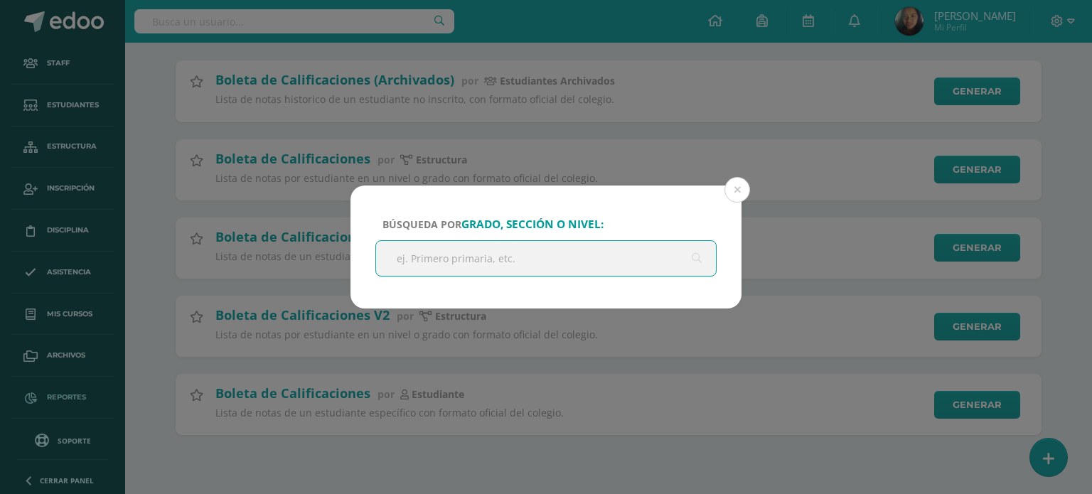
click at [489, 245] on input "text" at bounding box center [546, 258] width 340 height 35
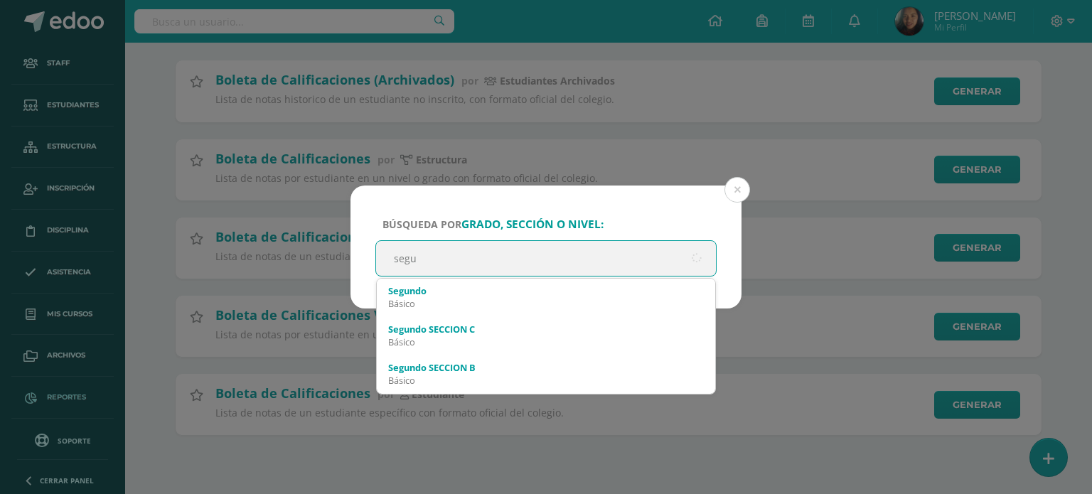
type input "segun"
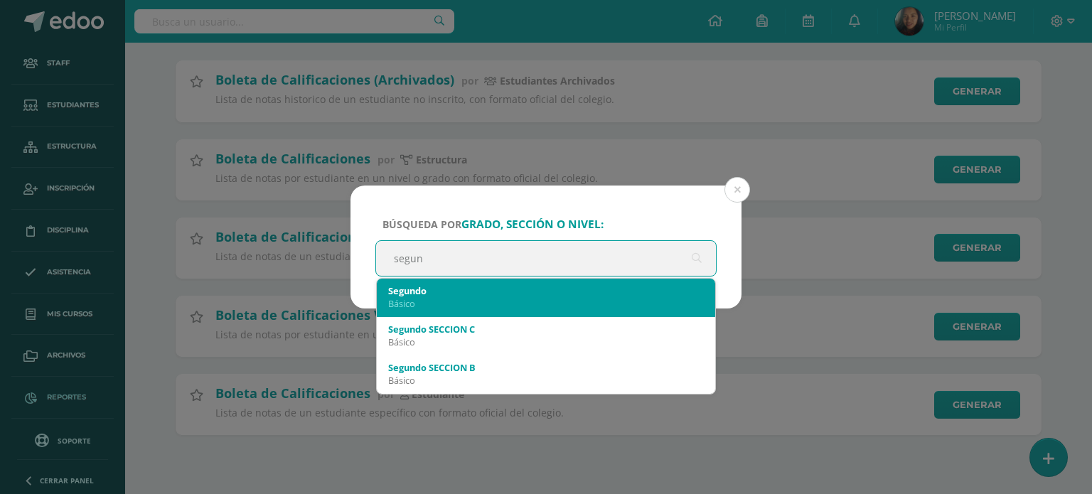
click at [489, 298] on div "Básico" at bounding box center [546, 303] width 316 height 13
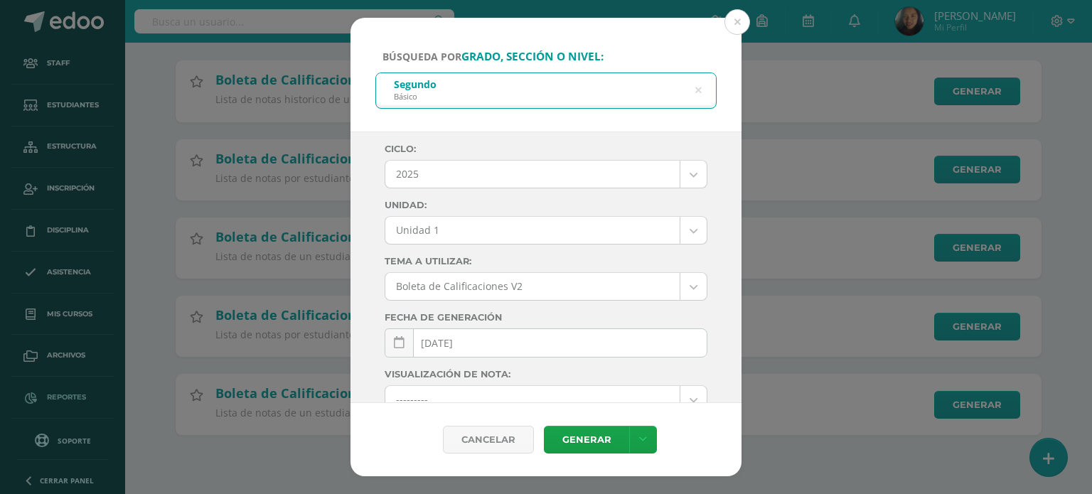
click at [678, 238] on body "Búsqueda por grado, sección o nivel: Segundo Básico segun Ciclo: 2025 2025 2024…" at bounding box center [546, 152] width 1092 height 656
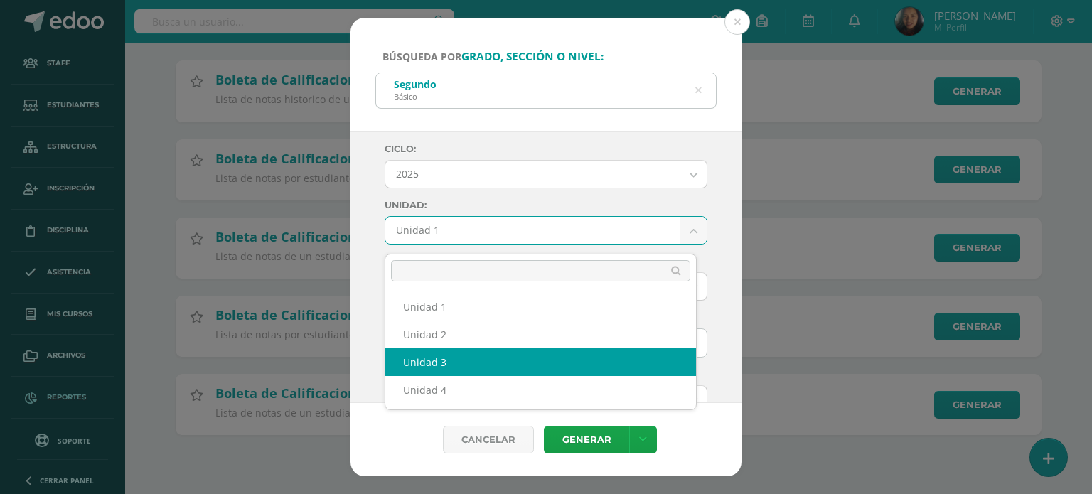
select select "Unidad 3"
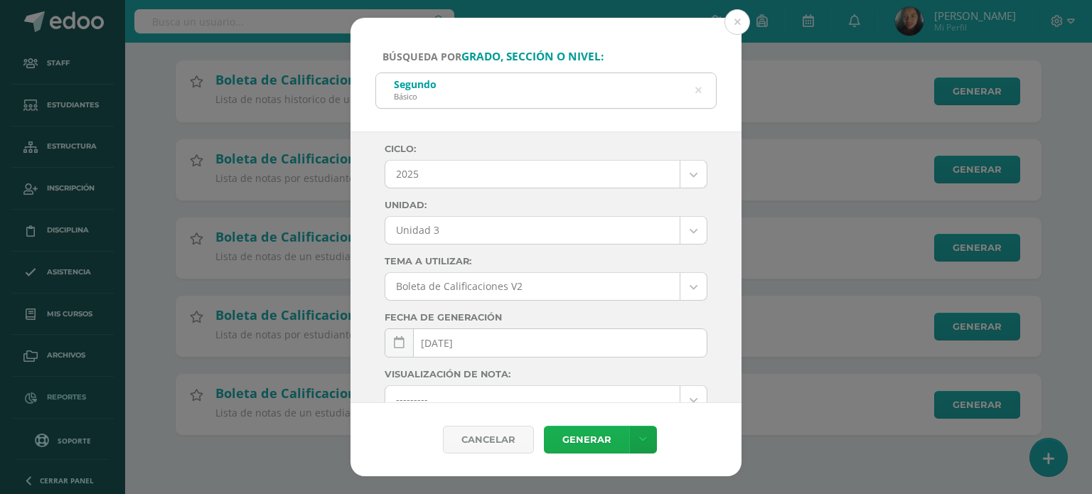
click at [571, 440] on link "Generar" at bounding box center [586, 440] width 85 height 28
click at [600, 431] on link "Generar" at bounding box center [586, 440] width 85 height 28
click at [597, 439] on link "Generar" at bounding box center [586, 440] width 85 height 28
click at [735, 28] on button at bounding box center [738, 22] width 26 height 26
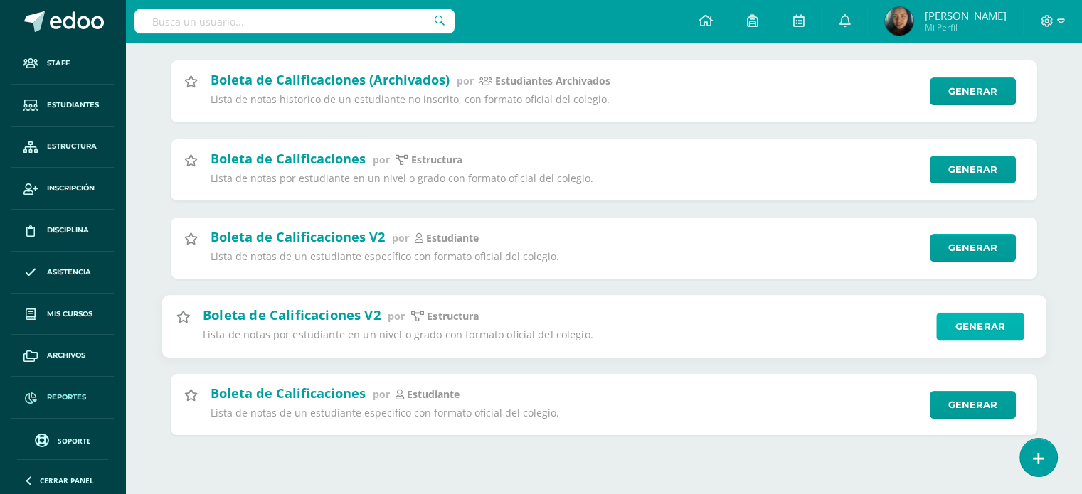
click at [969, 337] on link "Generar" at bounding box center [979, 326] width 87 height 28
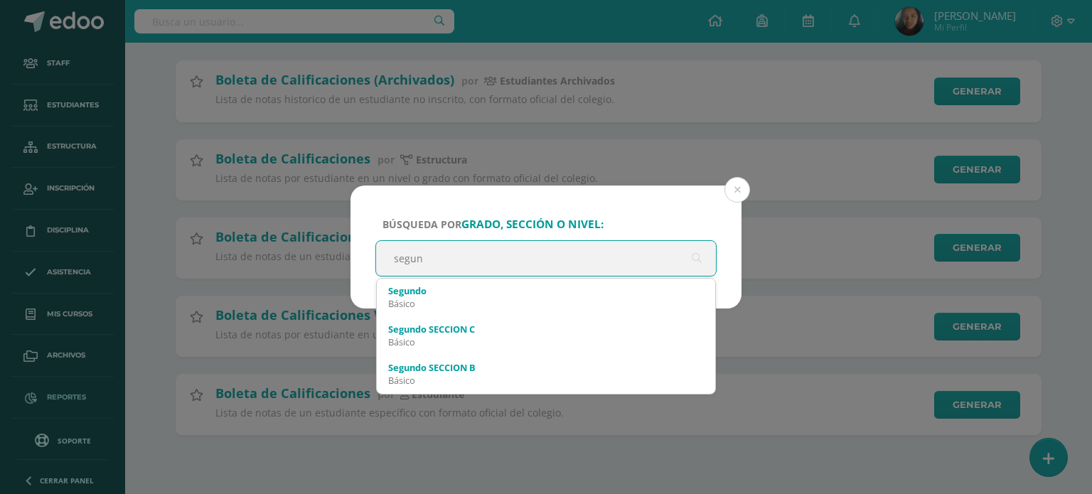
type input "segund"
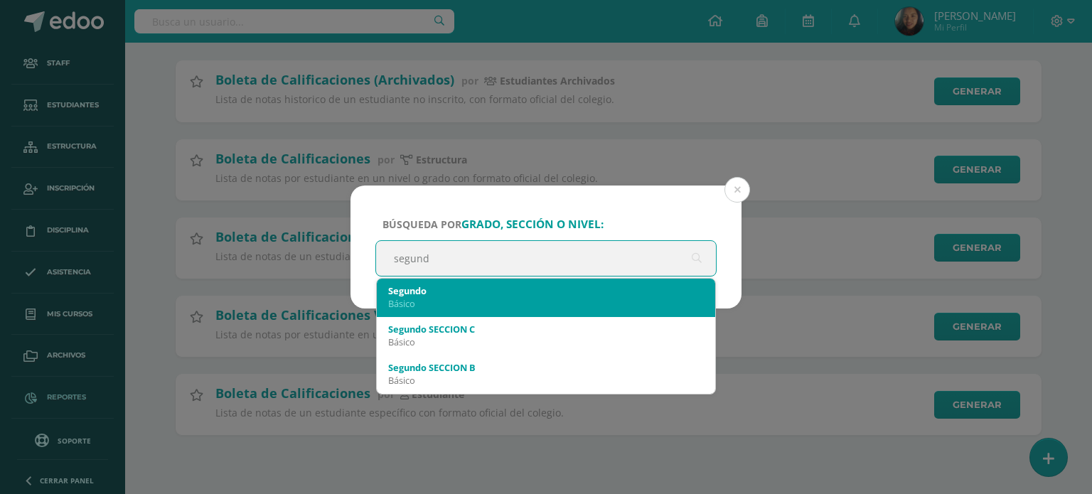
click at [443, 302] on div "Básico" at bounding box center [546, 303] width 316 height 13
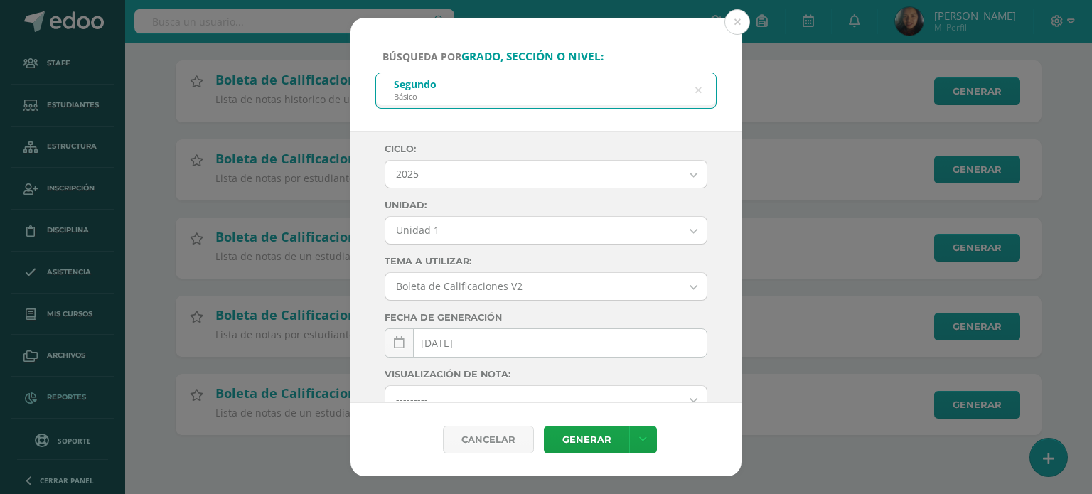
click at [678, 238] on body "Búsqueda por grado, sección o nivel: Segundo Básico segund Ciclo: 2025 2025 202…" at bounding box center [546, 152] width 1092 height 656
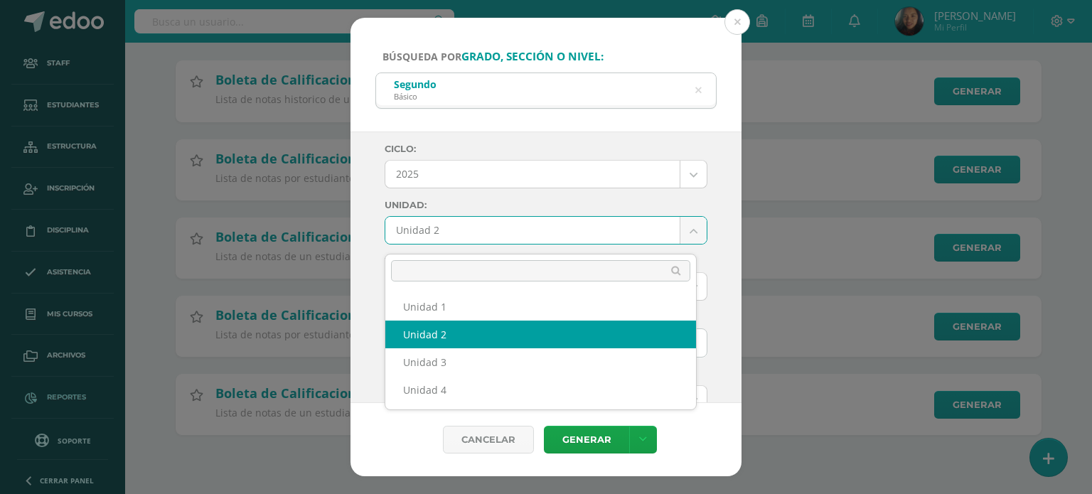
click at [688, 238] on body "Búsqueda por grado, sección o nivel: Segundo Básico segund Ciclo: 2025 2025 202…" at bounding box center [546, 152] width 1092 height 656
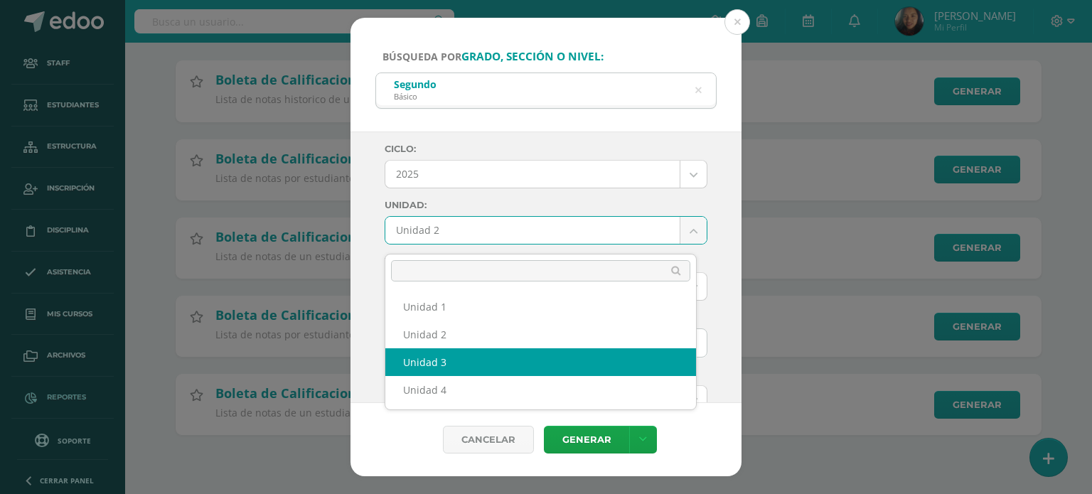
select select "Unidad 3"
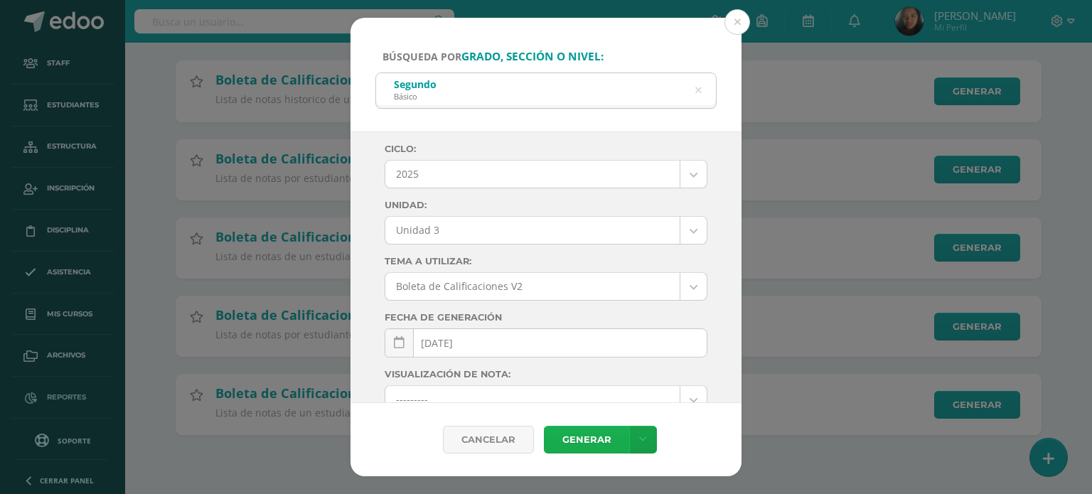
click at [588, 437] on link "Generar" at bounding box center [586, 440] width 85 height 28
click at [730, 23] on button at bounding box center [738, 22] width 26 height 26
